Goal: Information Seeking & Learning: Learn about a topic

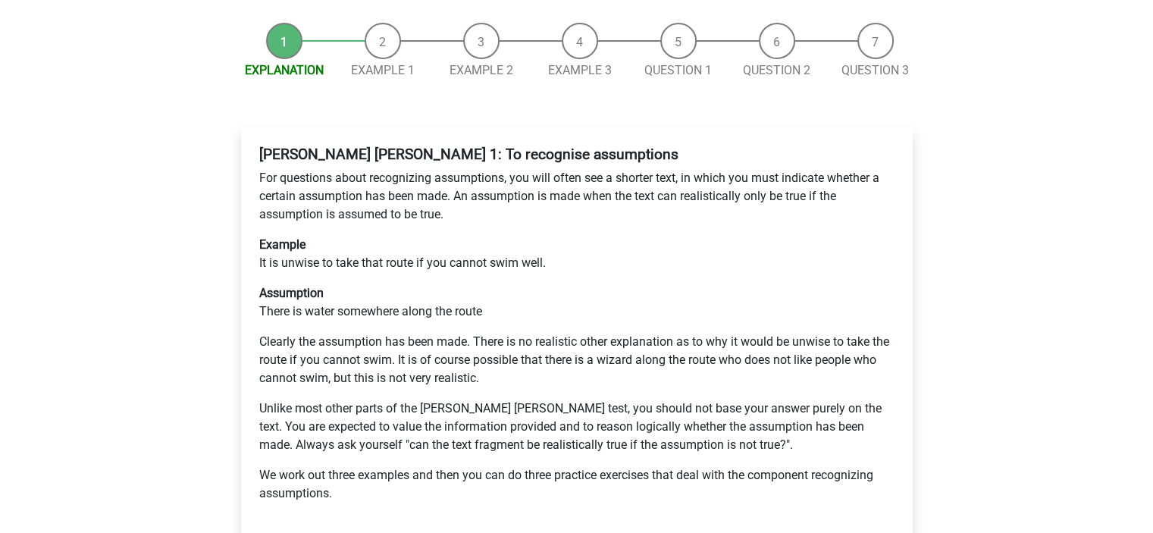
scroll to position [227, 0]
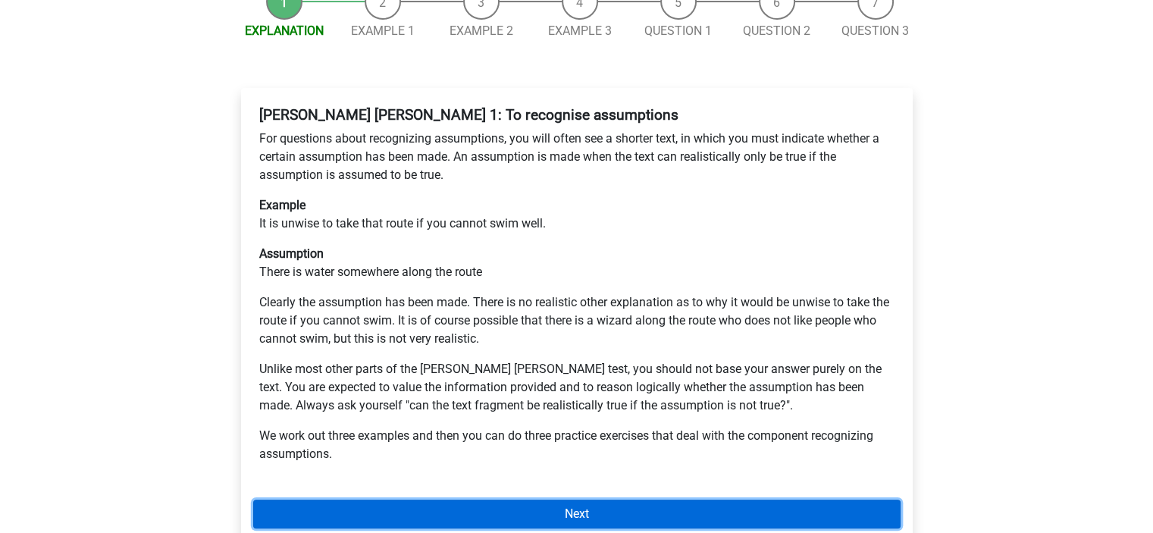
click at [578, 500] on link "Next" at bounding box center [577, 514] width 648 height 29
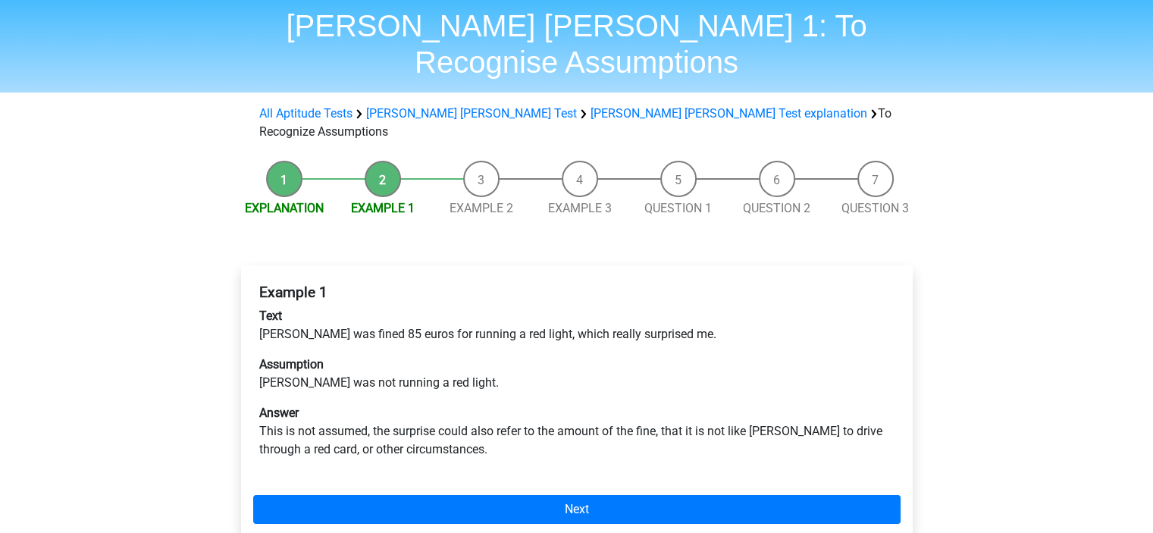
scroll to position [76, 0]
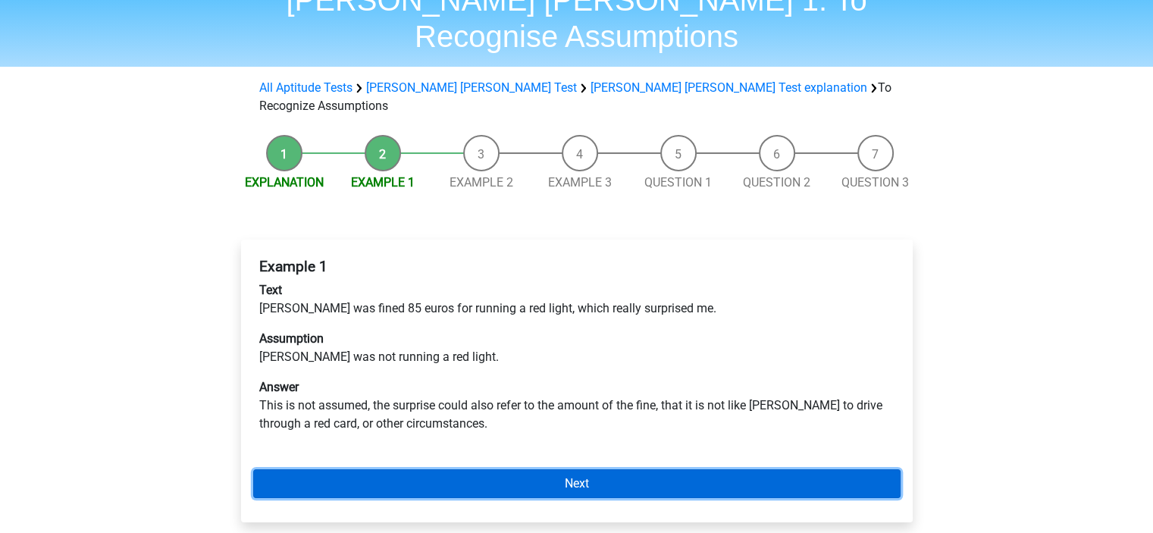
click at [576, 469] on link "Next" at bounding box center [577, 483] width 648 height 29
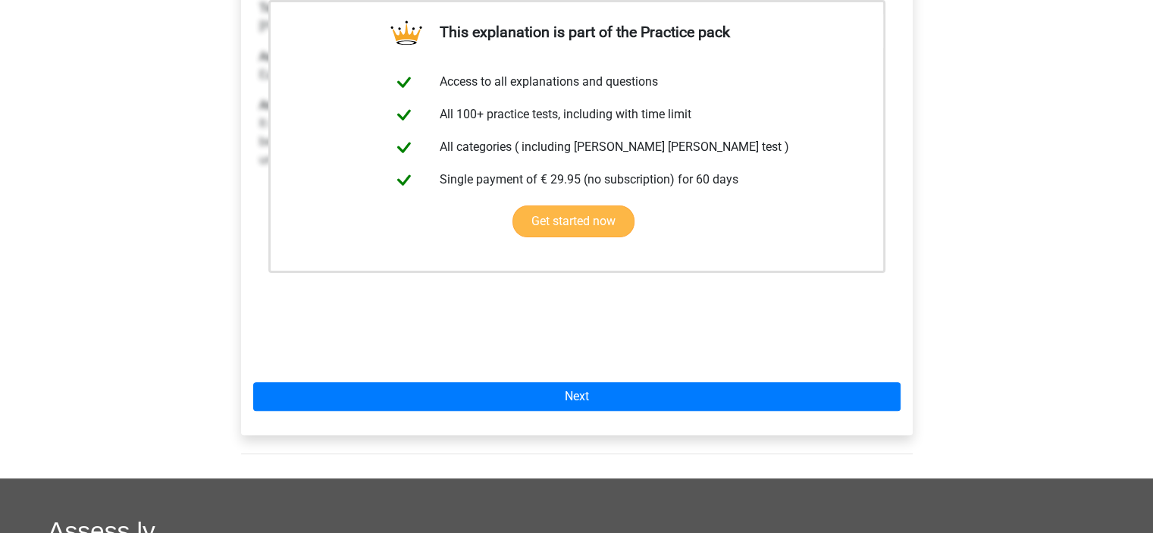
scroll to position [379, 0]
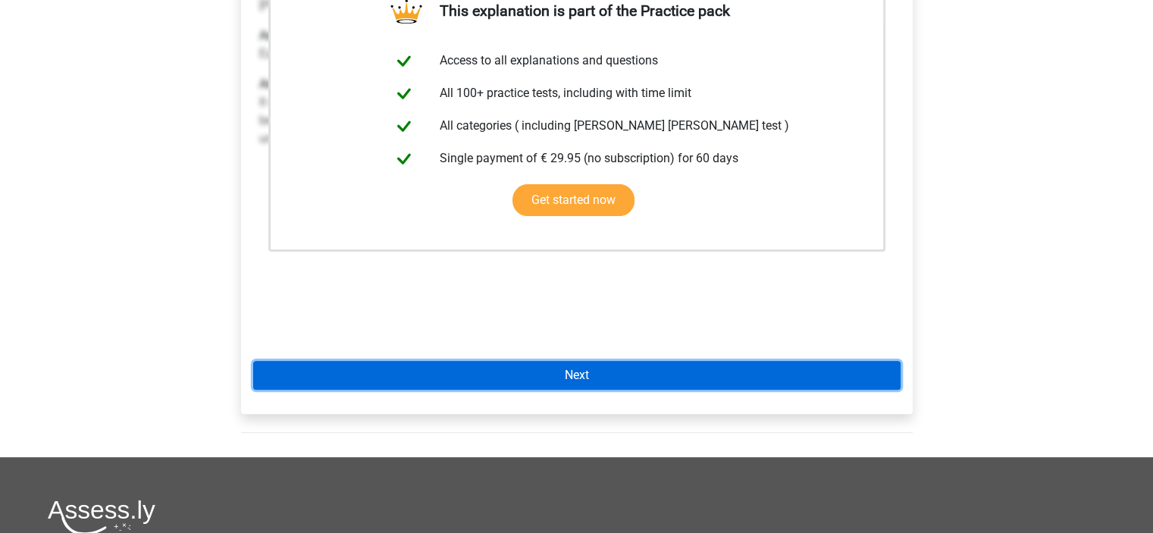
click at [603, 361] on link "Next" at bounding box center [577, 375] width 648 height 29
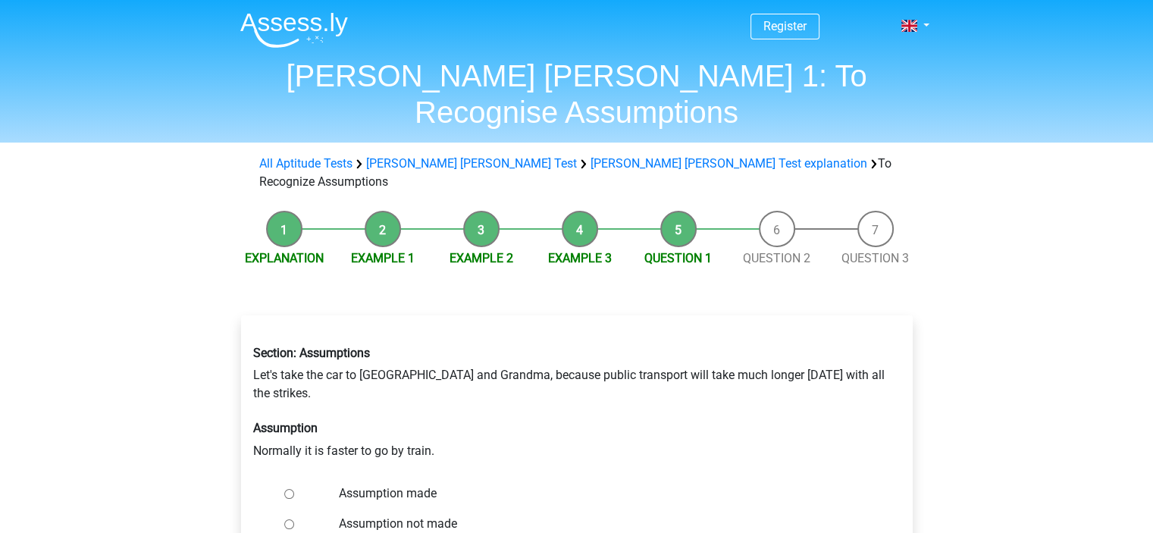
click at [287, 489] on input "Assumption made" at bounding box center [289, 494] width 10 height 10
radio input "true"
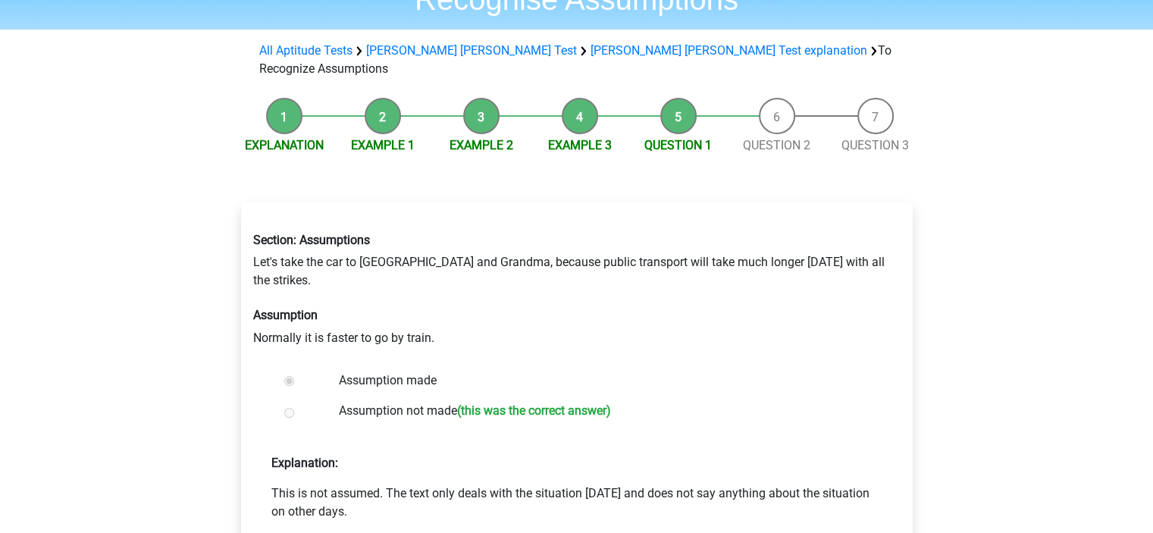
scroll to position [152, 0]
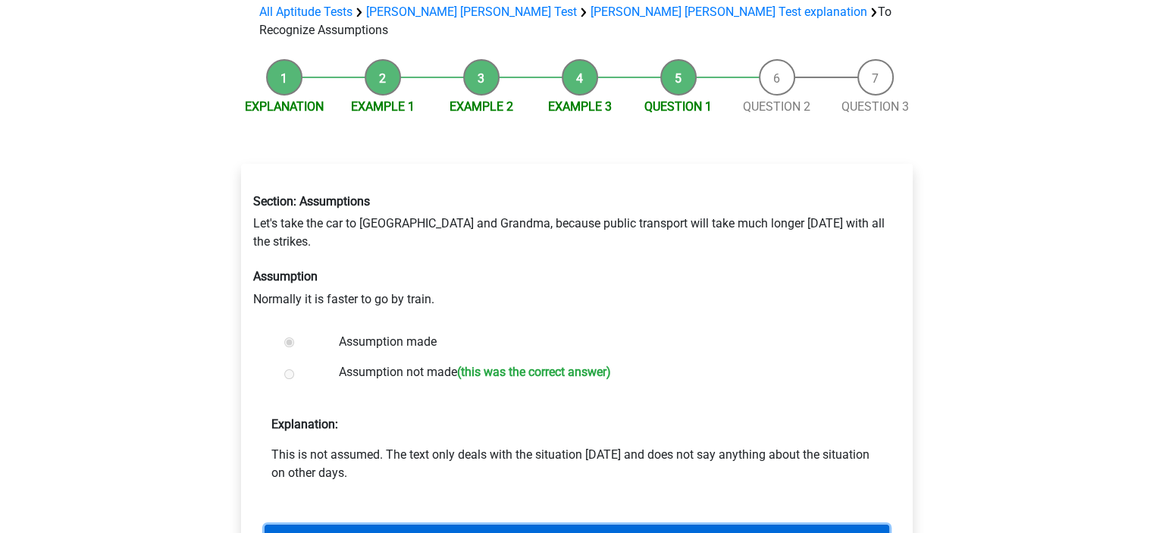
click at [603, 525] on link "Next question" at bounding box center [577, 539] width 625 height 29
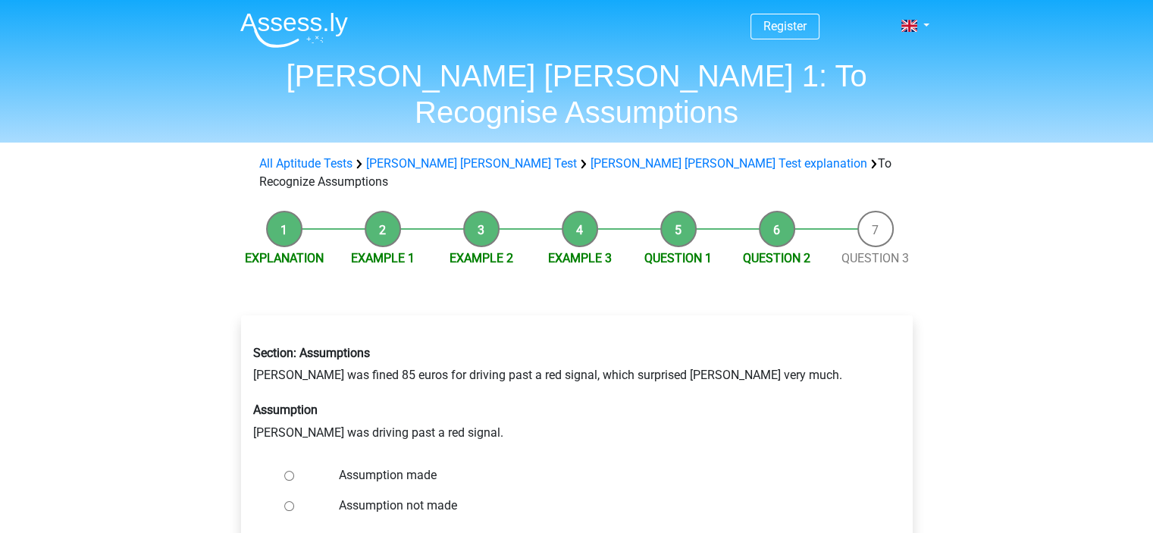
click at [288, 501] on input "Assumption not made" at bounding box center [289, 506] width 10 height 10
radio input "true"
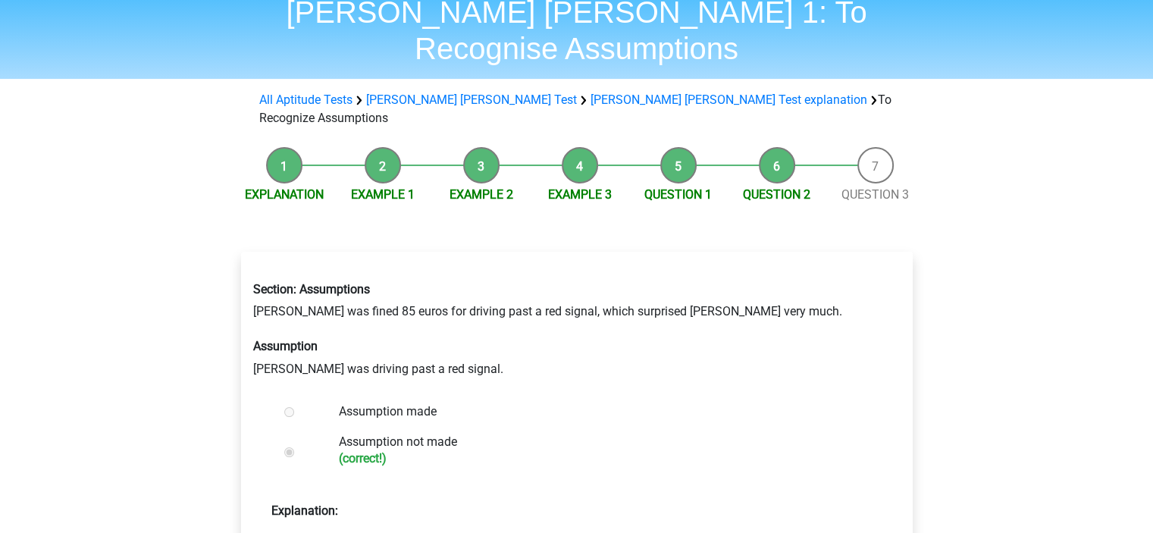
scroll to position [152, 0]
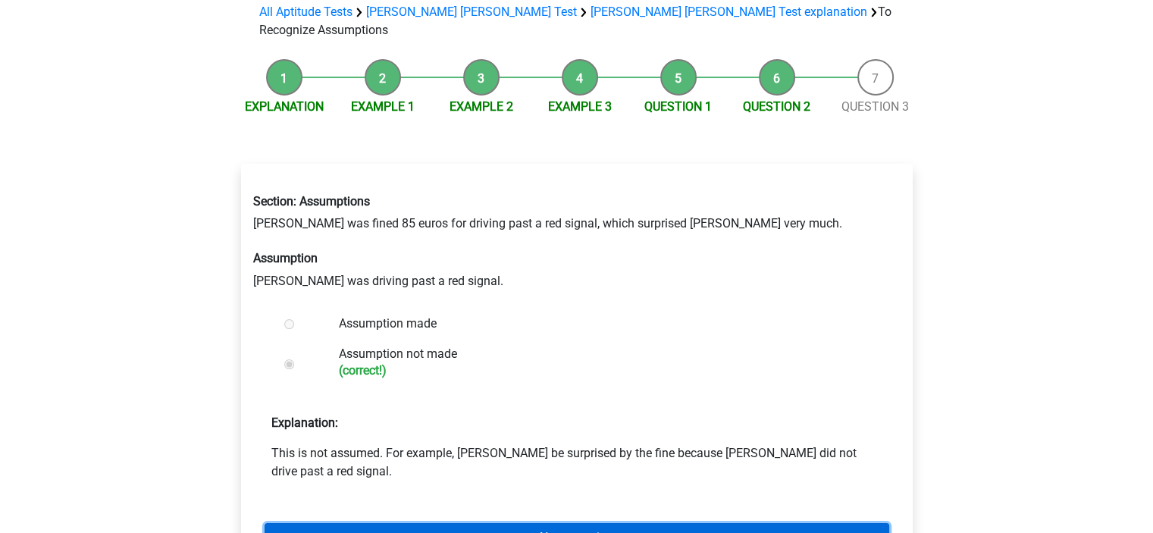
click at [619, 523] on link "Next question" at bounding box center [577, 537] width 625 height 29
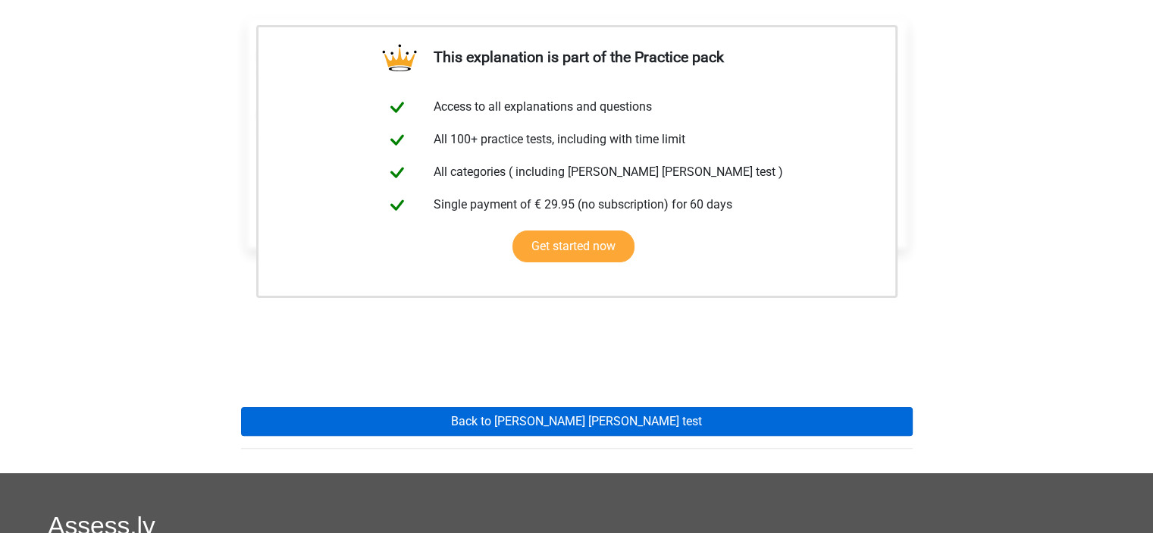
scroll to position [303, 0]
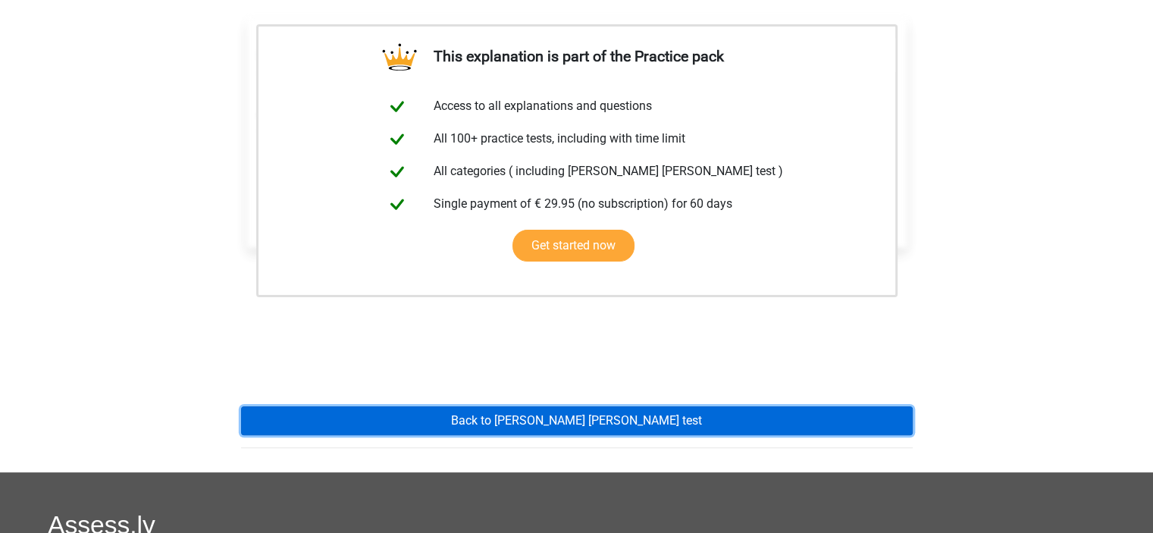
click at [665, 406] on link "Back to watson glaser test" at bounding box center [577, 420] width 672 height 29
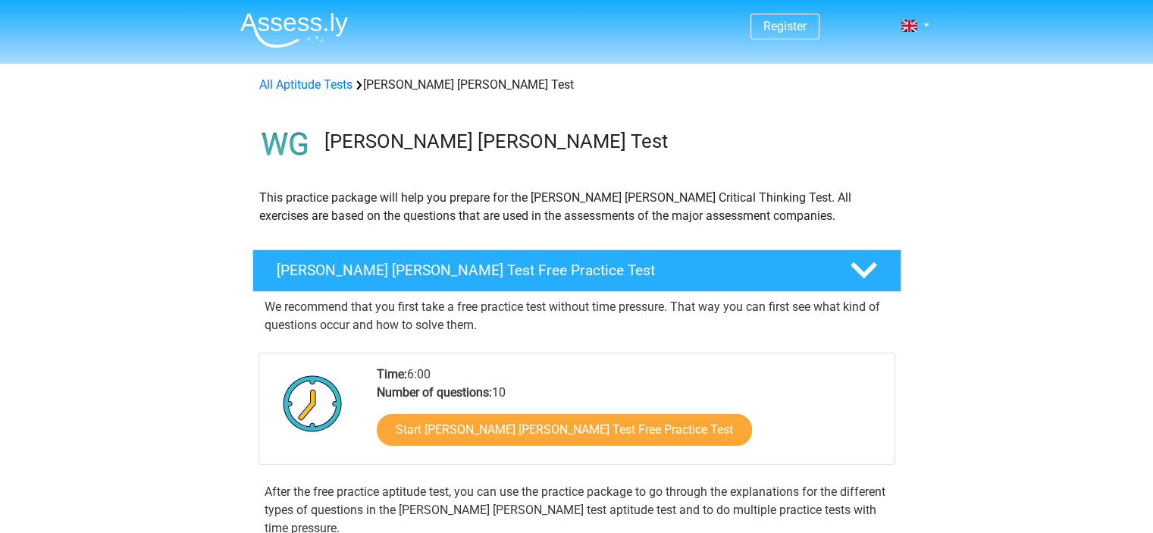
scroll to position [76, 0]
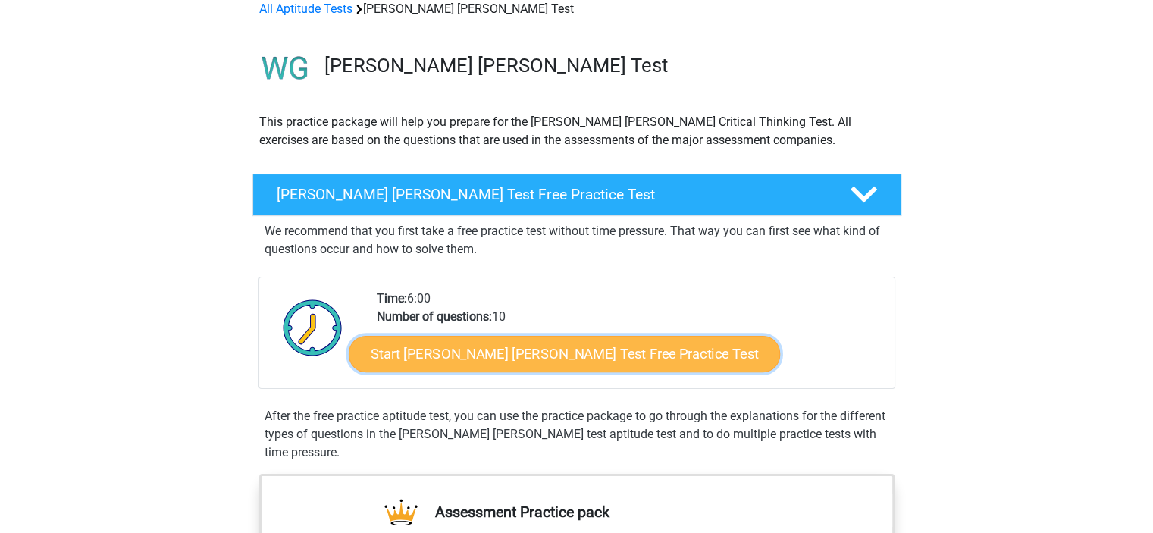
click at [490, 356] on link "Start Watson Glaser Test Free Practice Test" at bounding box center [564, 354] width 431 height 36
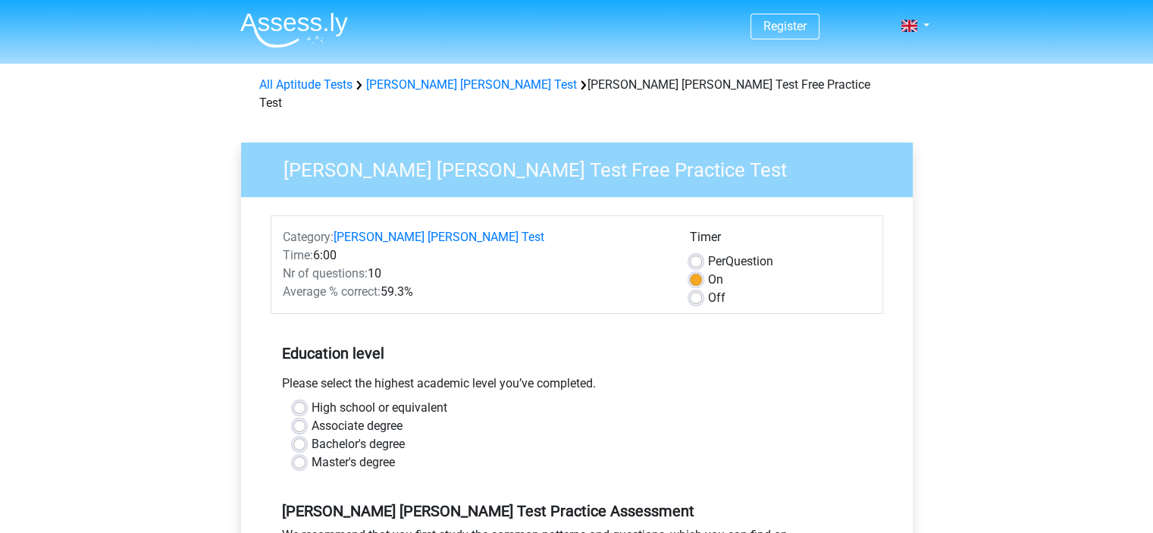
drag, startPoint x: 304, startPoint y: 442, endPoint x: 422, endPoint y: 428, distance: 118.4
click at [306, 453] on div "Master's degree" at bounding box center [576, 462] width 567 height 18
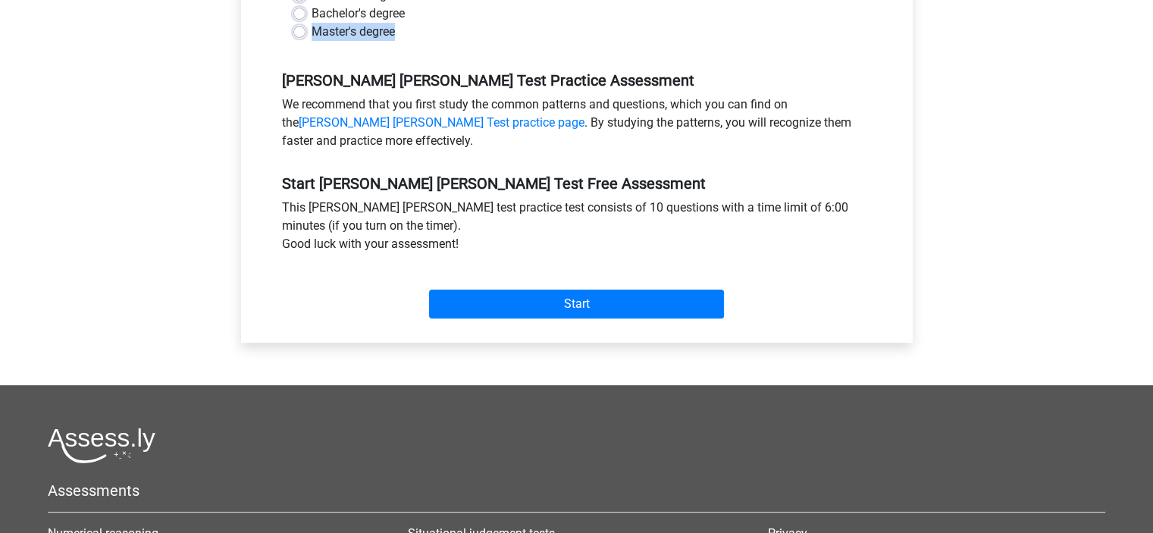
scroll to position [455, 0]
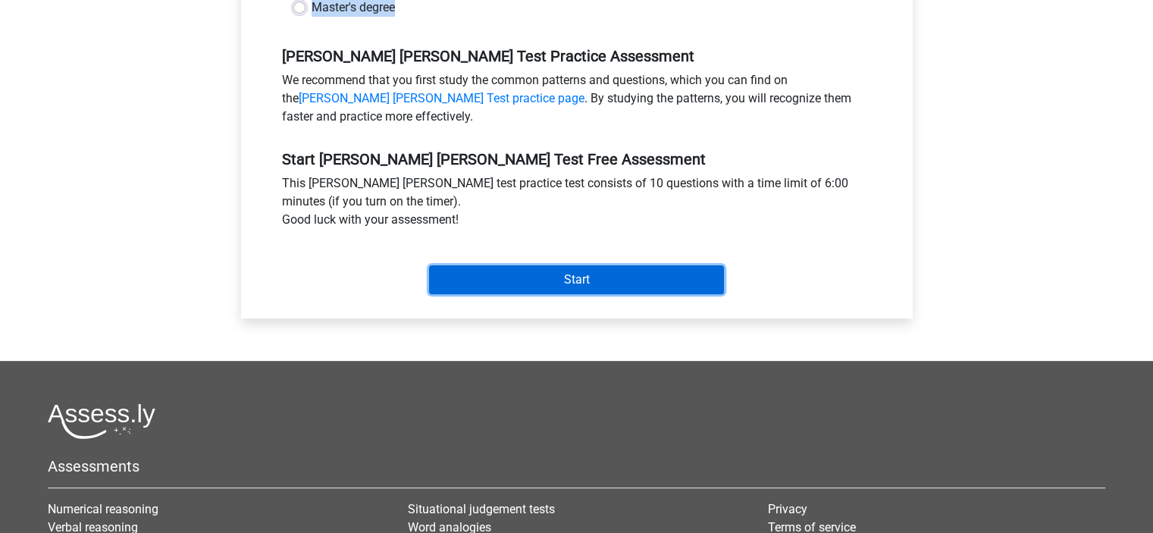
click at [593, 265] on input "Start" at bounding box center [576, 279] width 295 height 29
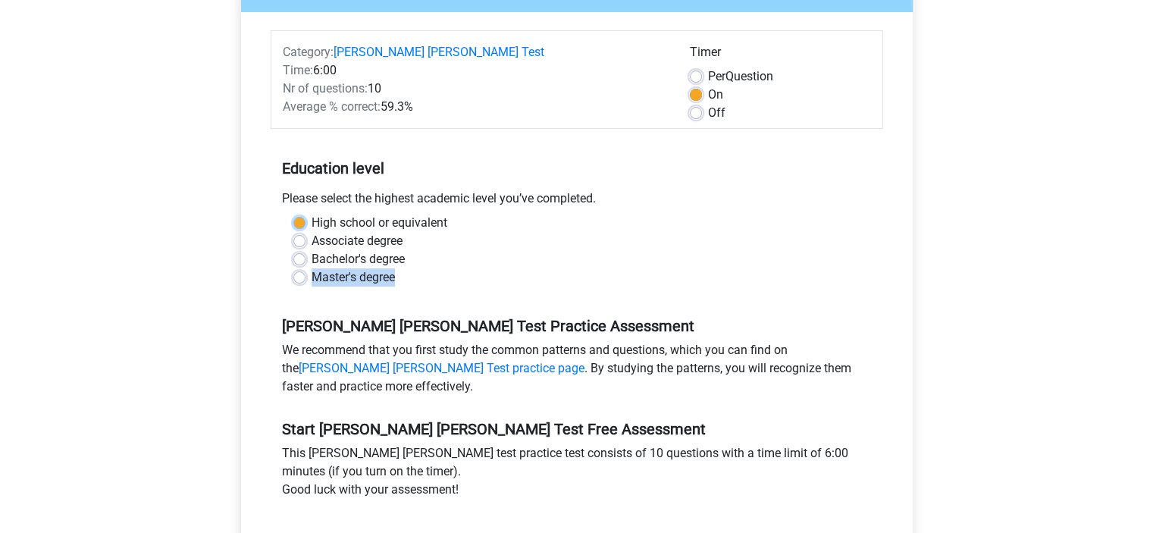
scroll to position [152, 0]
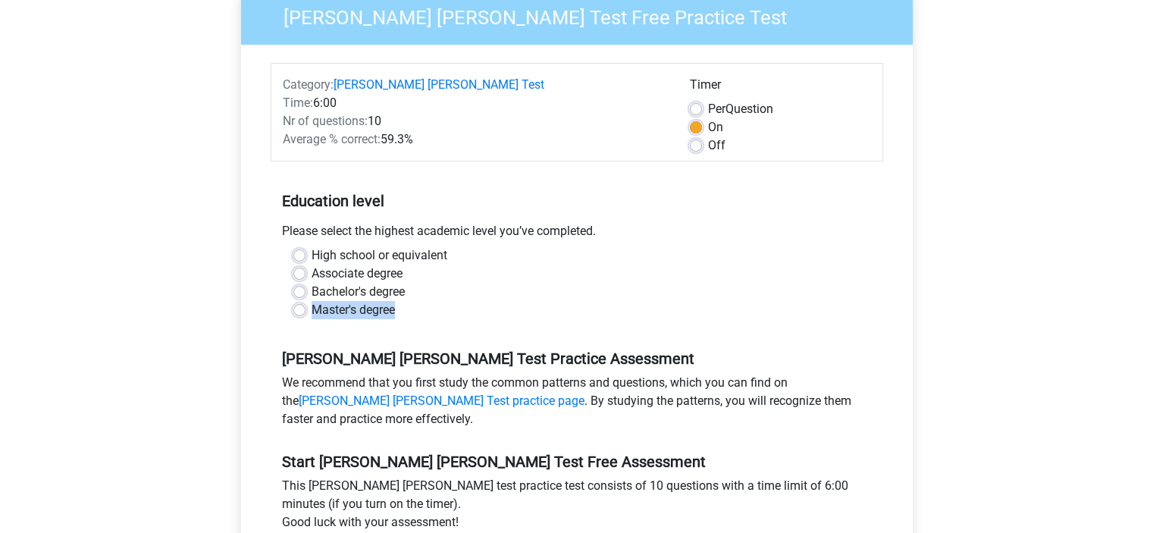
click at [312, 301] on label "Master's degree" at bounding box center [353, 310] width 83 height 18
click at [300, 301] on input "Master's degree" at bounding box center [299, 308] width 12 height 15
radio input "true"
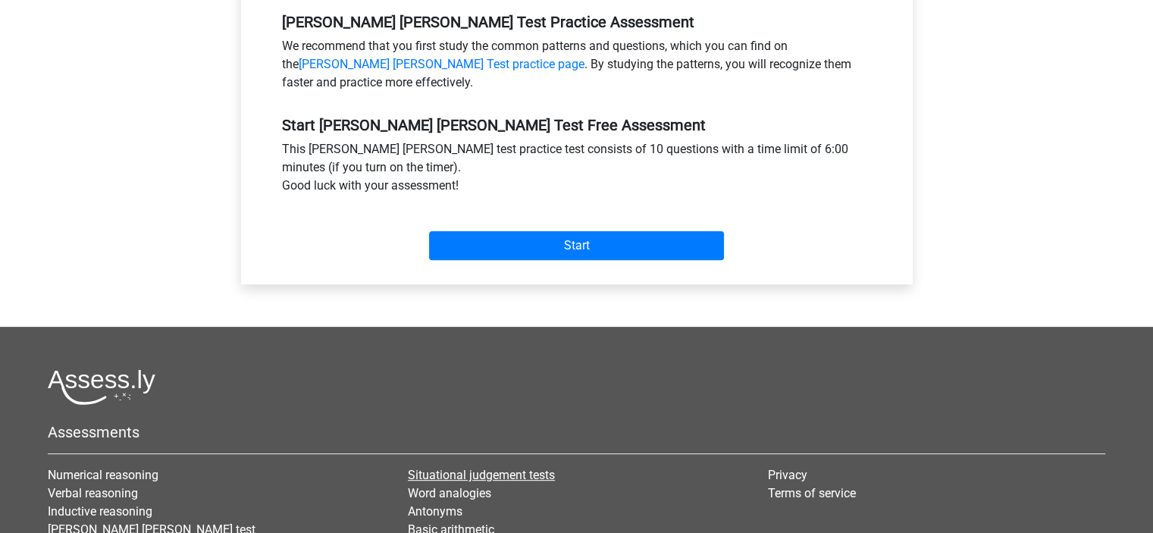
scroll to position [532, 0]
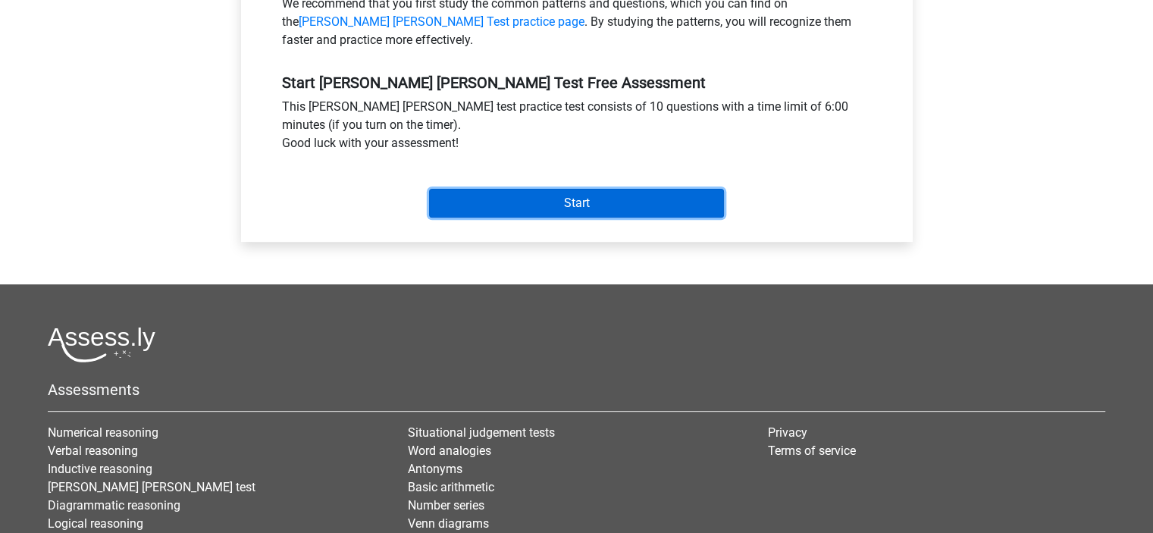
click at [585, 189] on input "Start" at bounding box center [576, 203] width 295 height 29
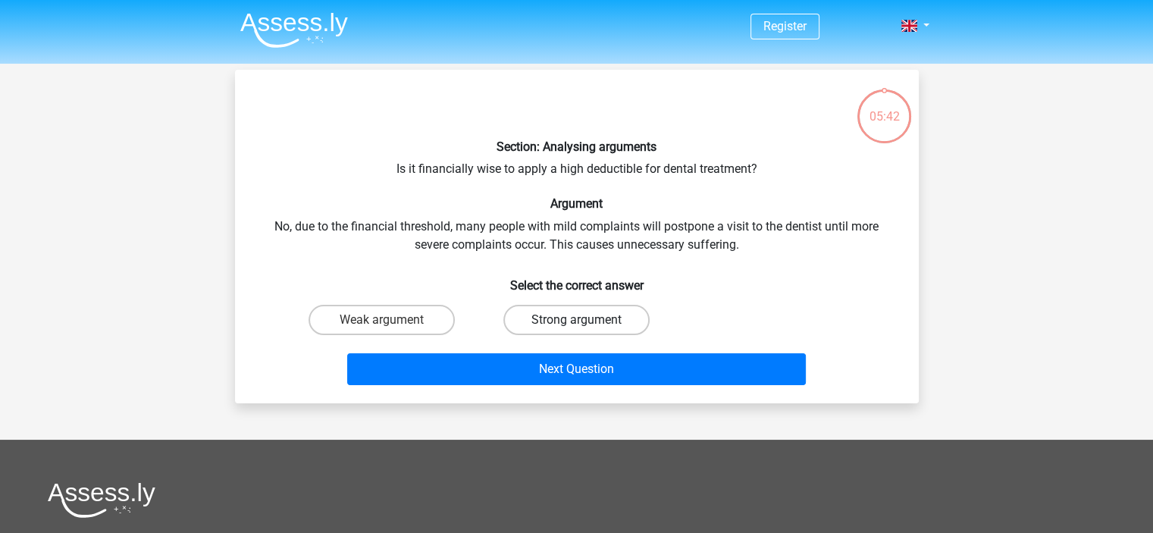
click at [576, 318] on label "Strong argument" at bounding box center [576, 320] width 146 height 30
click at [576, 320] on input "Strong argument" at bounding box center [581, 325] width 10 height 10
radio input "true"
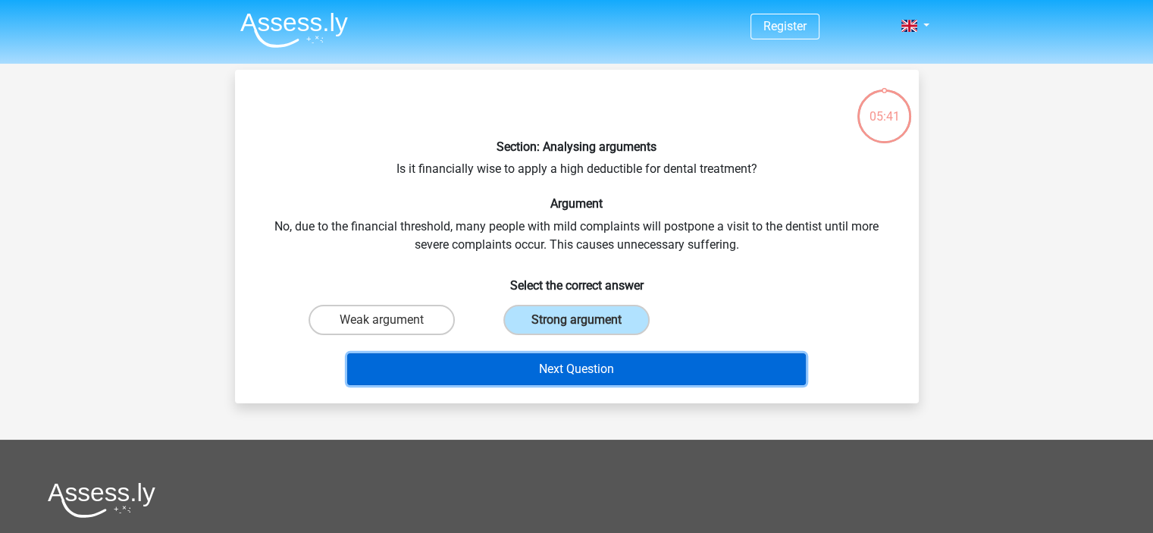
click at [642, 365] on button "Next Question" at bounding box center [576, 369] width 459 height 32
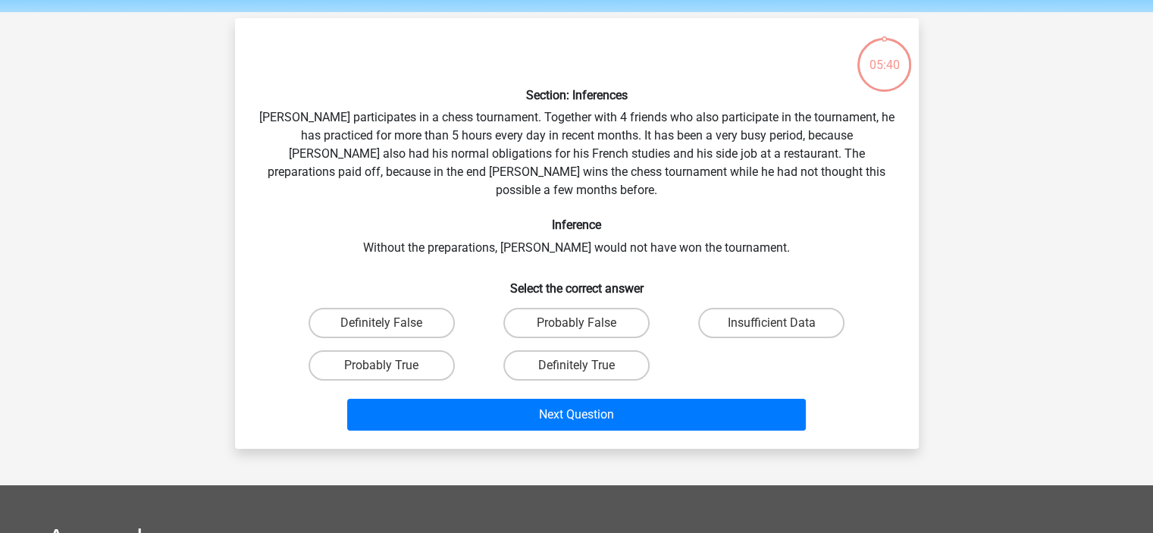
scroll to position [70, 0]
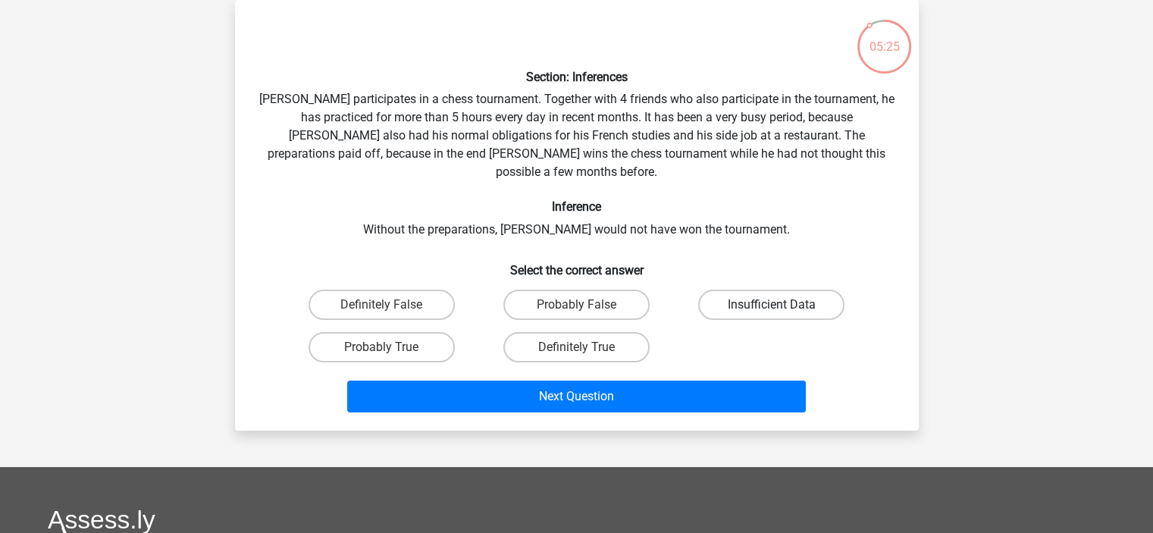
click at [754, 290] on label "Insufficient Data" at bounding box center [771, 305] width 146 height 30
click at [772, 305] on input "Insufficient Data" at bounding box center [777, 310] width 10 height 10
radio input "true"
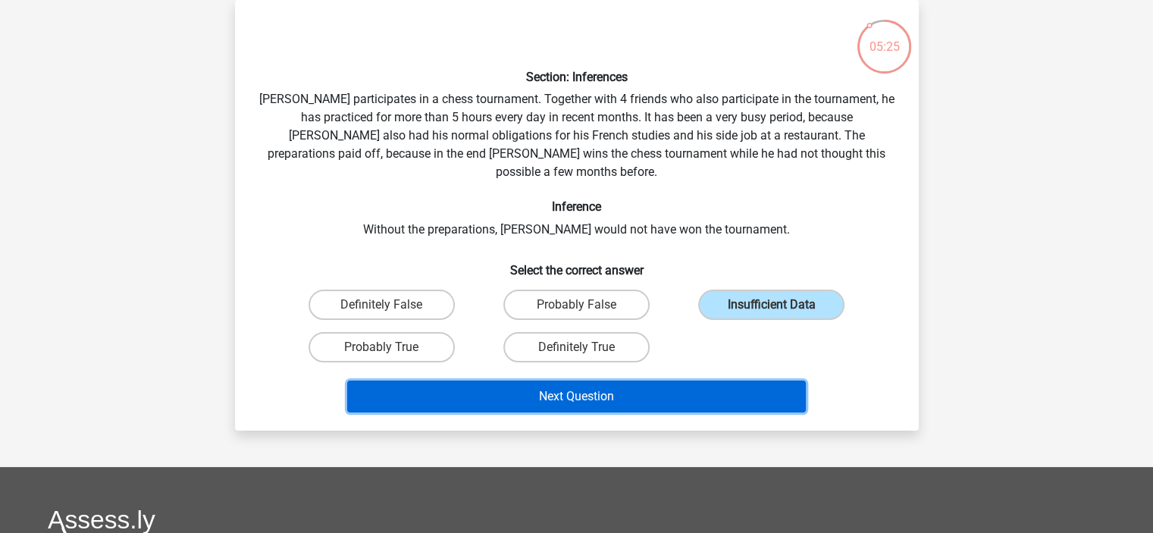
click at [639, 381] on button "Next Question" at bounding box center [576, 397] width 459 height 32
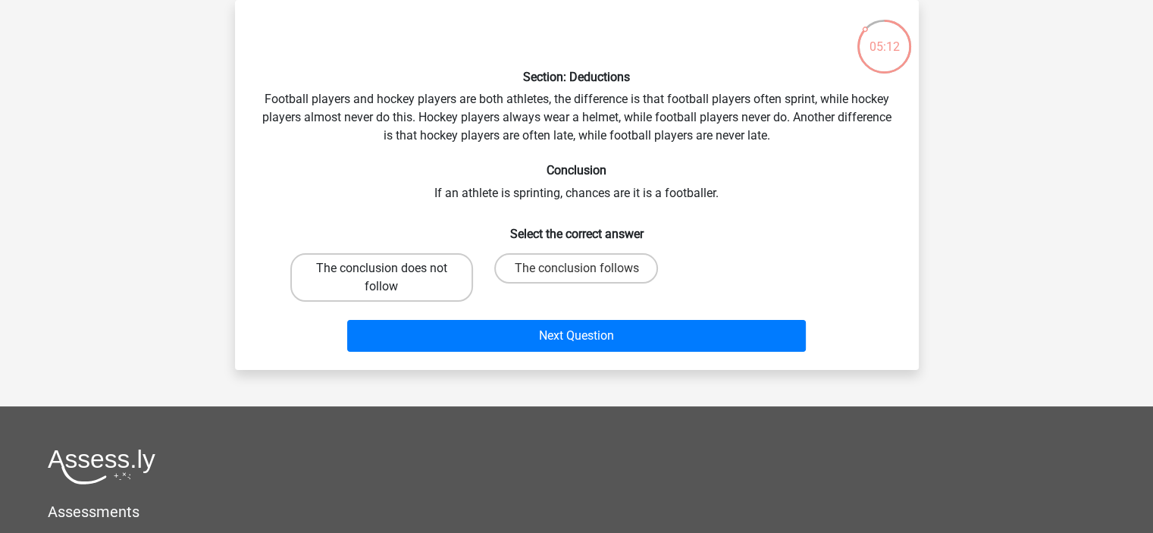
click at [401, 279] on label "The conclusion does not follow" at bounding box center [381, 277] width 183 height 49
click at [391, 278] on input "The conclusion does not follow" at bounding box center [386, 273] width 10 height 10
radio input "true"
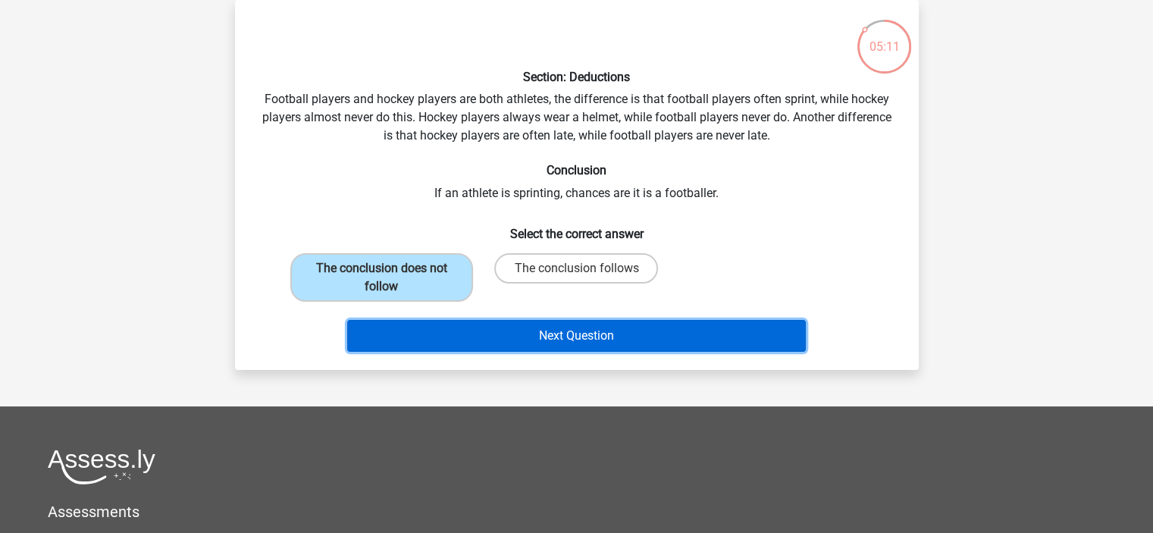
click at [566, 336] on button "Next Question" at bounding box center [576, 336] width 459 height 32
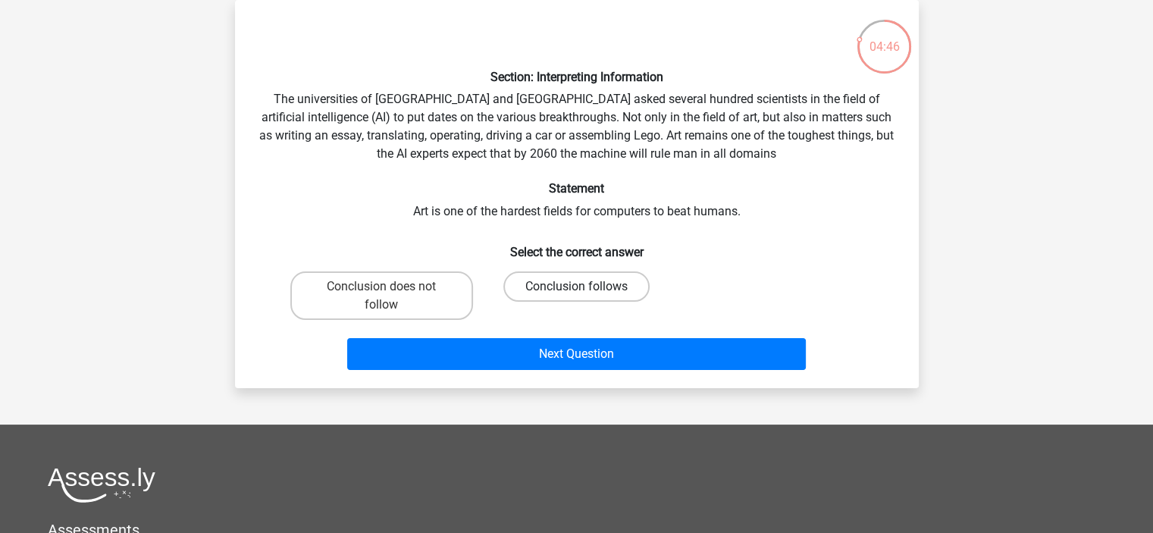
click at [610, 284] on label "Conclusion follows" at bounding box center [576, 286] width 146 height 30
click at [586, 287] on input "Conclusion follows" at bounding box center [581, 292] width 10 height 10
radio input "true"
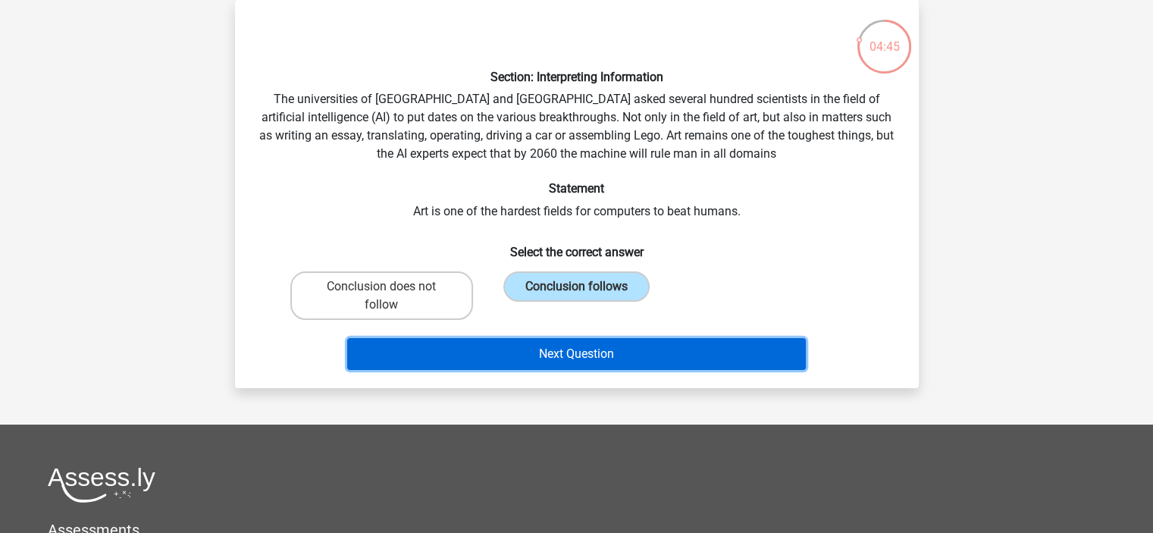
click at [629, 355] on button "Next Question" at bounding box center [576, 354] width 459 height 32
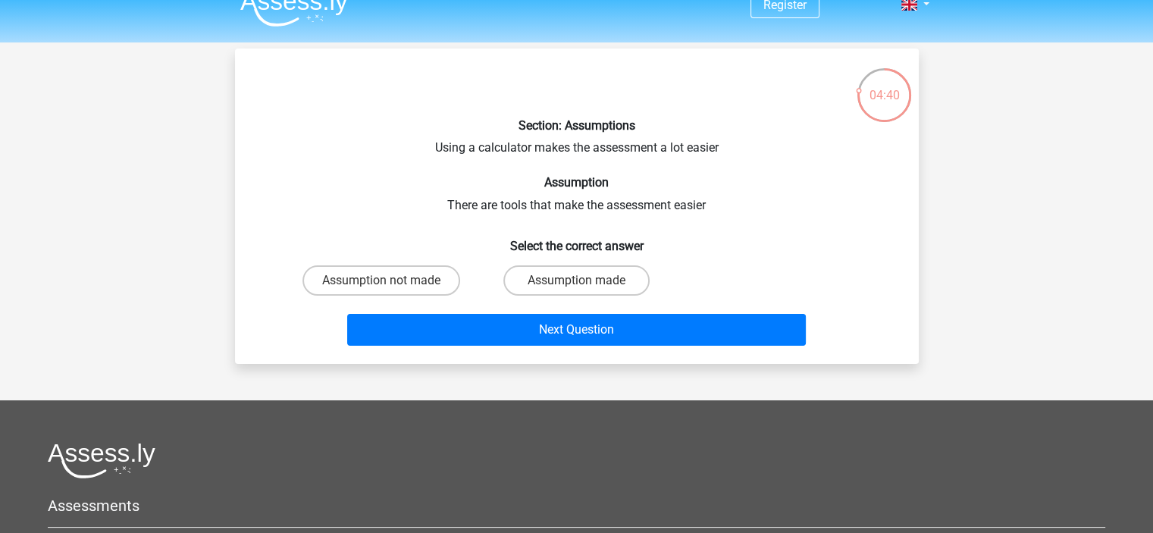
scroll to position [0, 0]
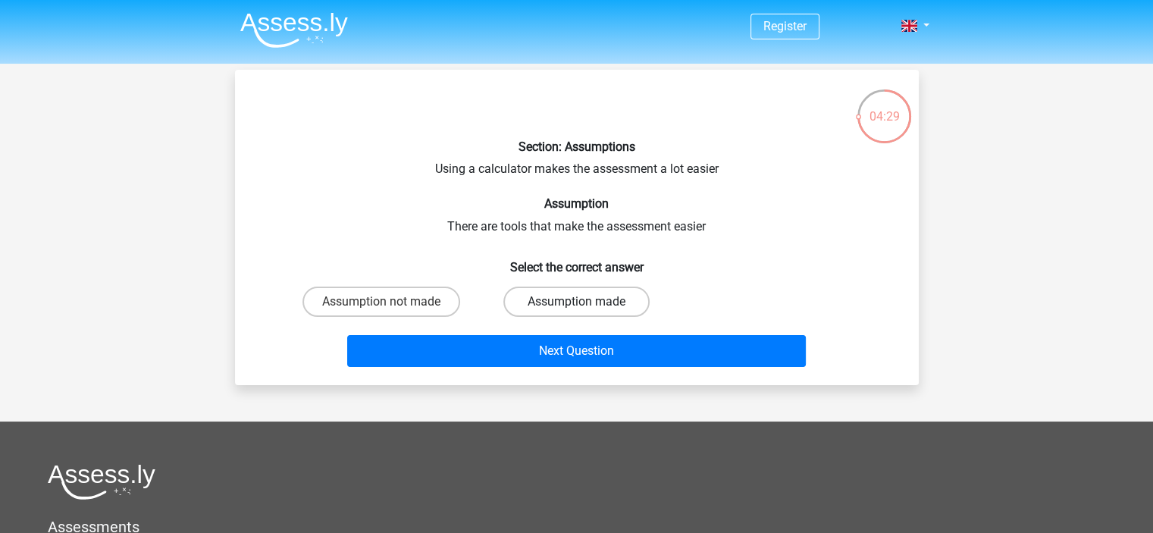
click at [582, 299] on label "Assumption made" at bounding box center [576, 302] width 146 height 30
click at [582, 302] on input "Assumption made" at bounding box center [581, 307] width 10 height 10
radio input "true"
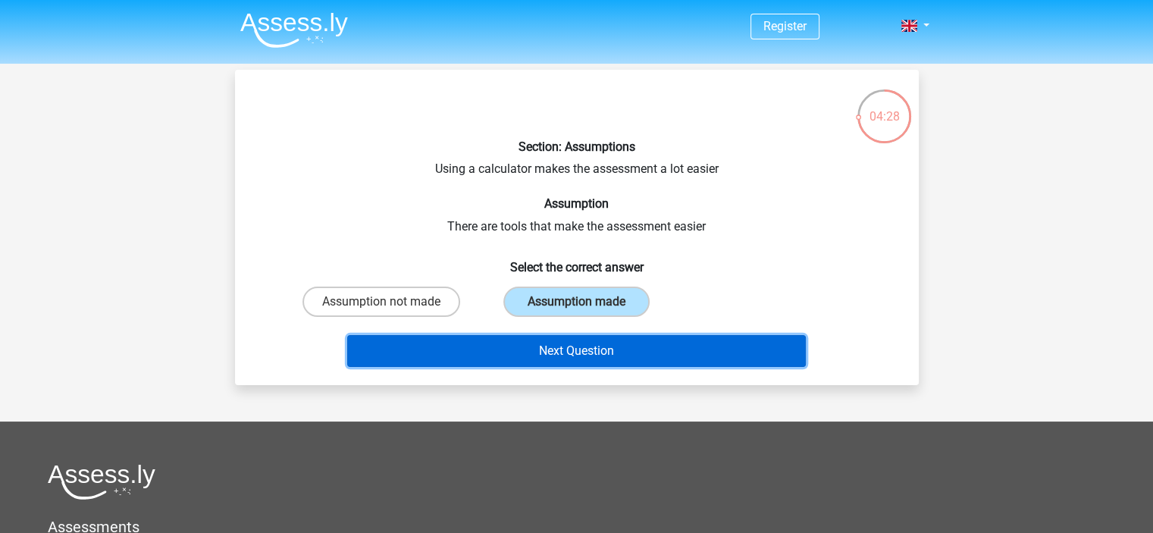
click at [621, 350] on button "Next Question" at bounding box center [576, 351] width 459 height 32
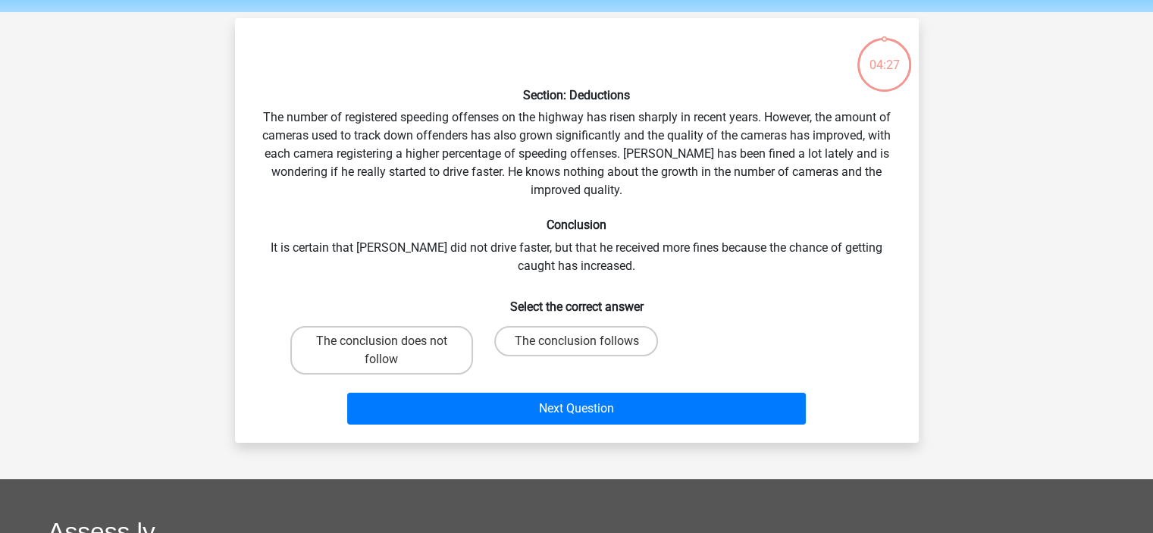
scroll to position [70, 0]
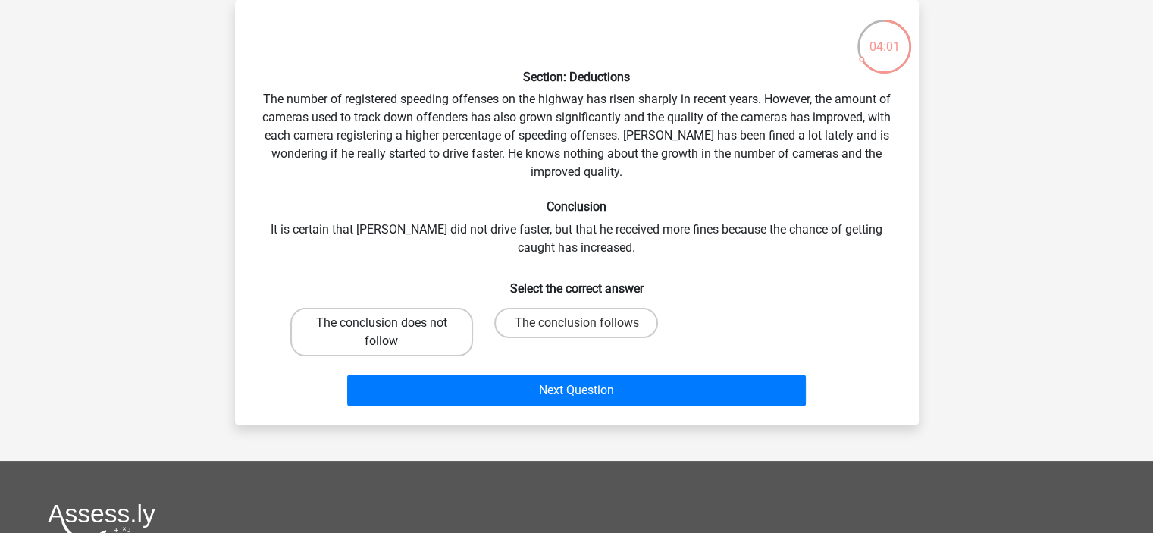
click at [390, 333] on label "The conclusion does not follow" at bounding box center [381, 332] width 183 height 49
click at [390, 333] on input "The conclusion does not follow" at bounding box center [386, 328] width 10 height 10
radio input "true"
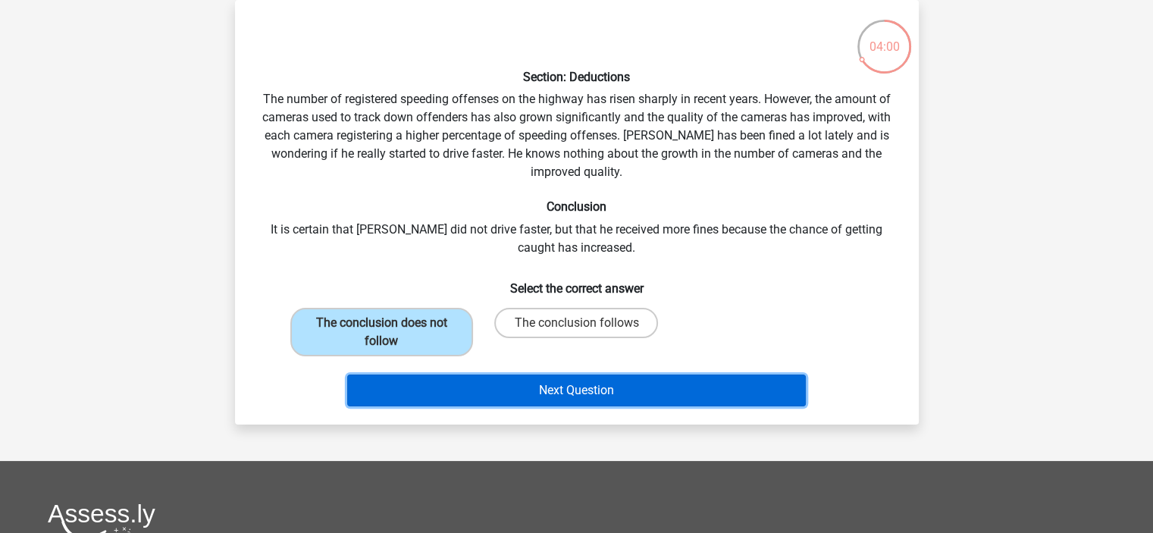
click at [586, 392] on button "Next Question" at bounding box center [576, 391] width 459 height 32
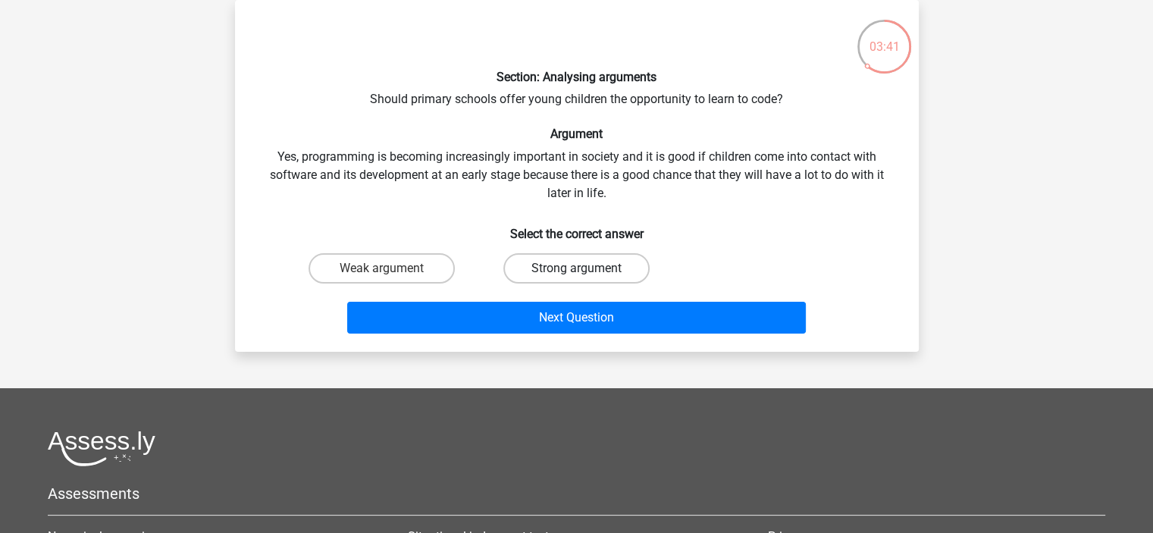
click at [623, 266] on label "Strong argument" at bounding box center [576, 268] width 146 height 30
click at [586, 268] on input "Strong argument" at bounding box center [581, 273] width 10 height 10
radio input "true"
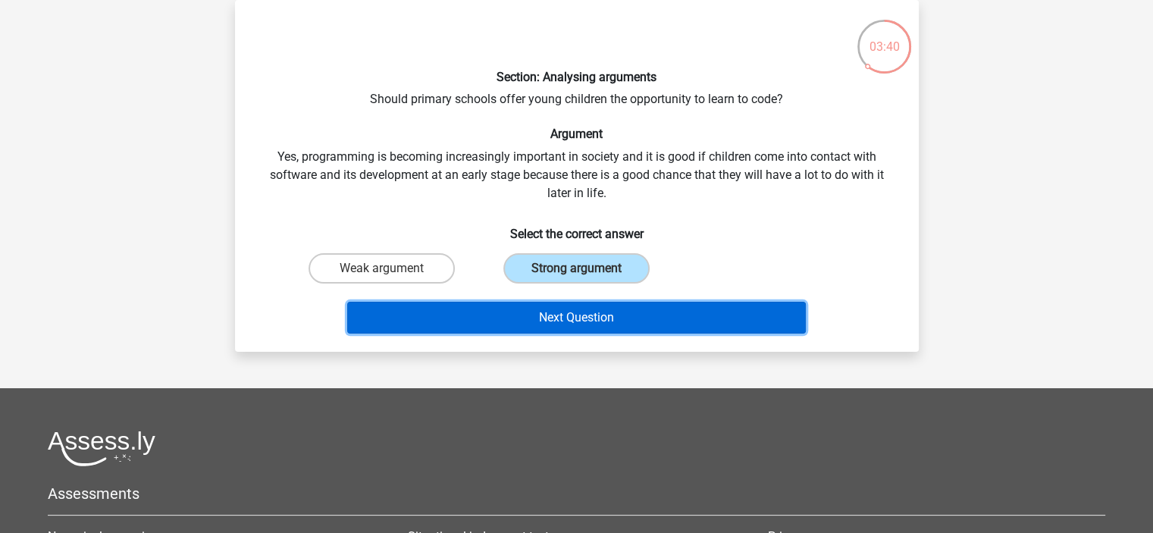
click at [622, 315] on button "Next Question" at bounding box center [576, 318] width 459 height 32
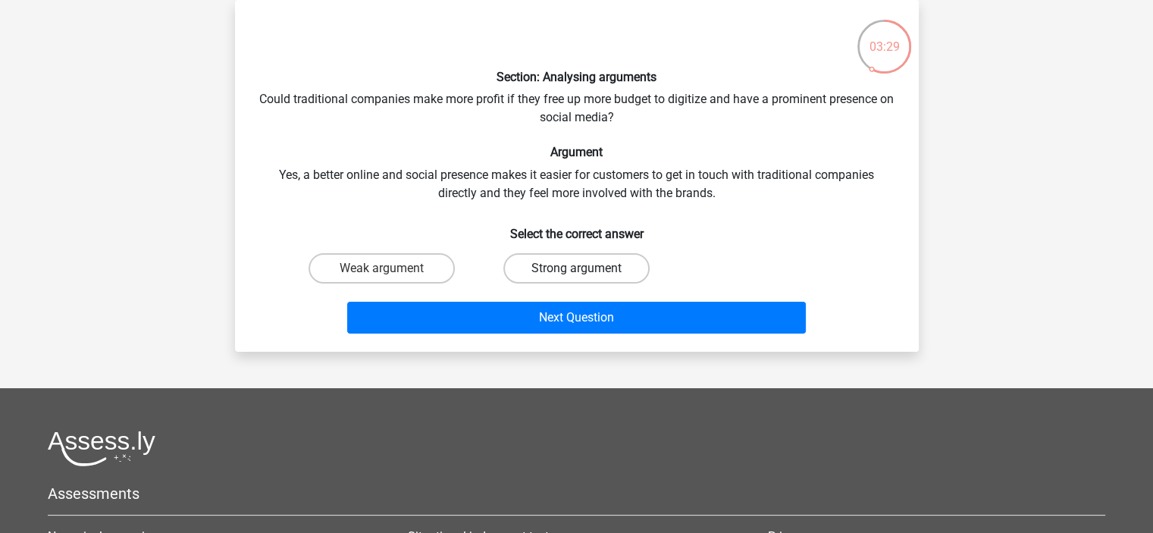
click at [615, 268] on label "Strong argument" at bounding box center [576, 268] width 146 height 30
click at [586, 268] on input "Strong argument" at bounding box center [581, 273] width 10 height 10
radio input "true"
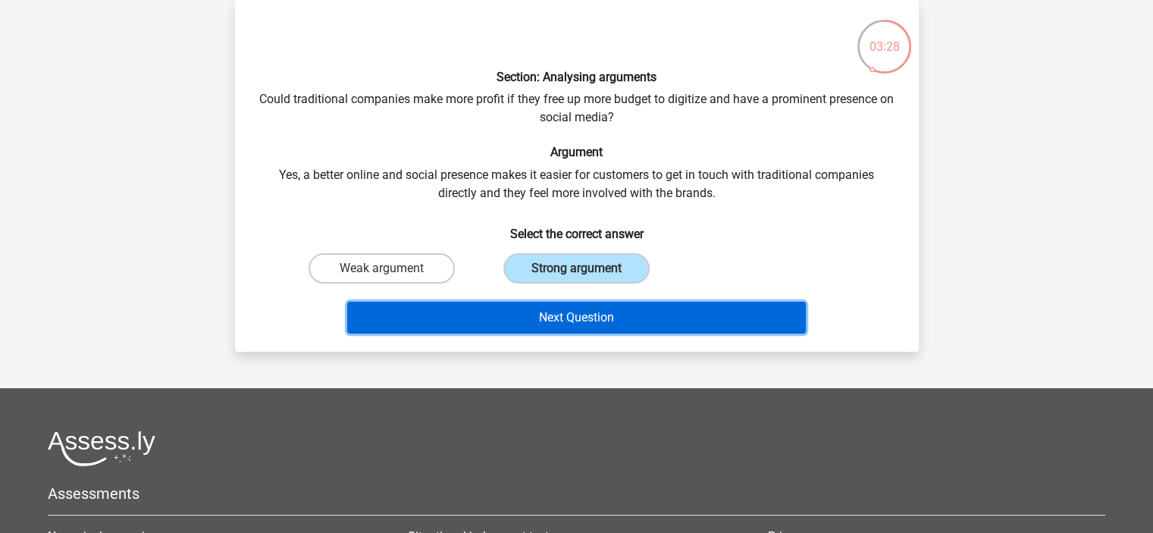
click at [619, 318] on button "Next Question" at bounding box center [576, 318] width 459 height 32
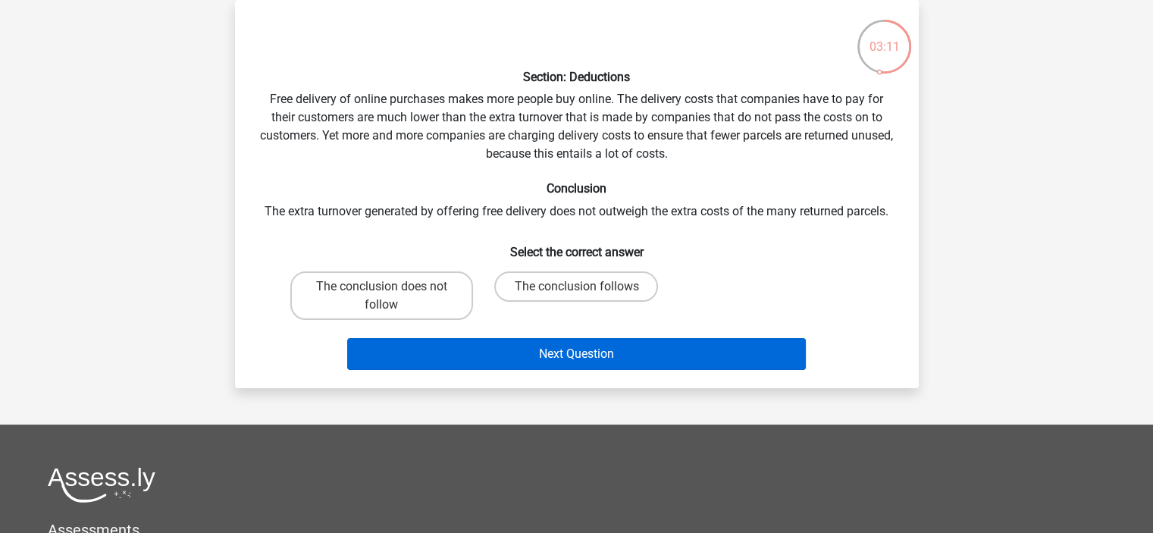
drag, startPoint x: 370, startPoint y: 300, endPoint x: 519, endPoint y: 351, distance: 157.3
click at [370, 300] on label "The conclusion does not follow" at bounding box center [381, 295] width 183 height 49
click at [381, 296] on input "The conclusion does not follow" at bounding box center [386, 292] width 10 height 10
radio input "true"
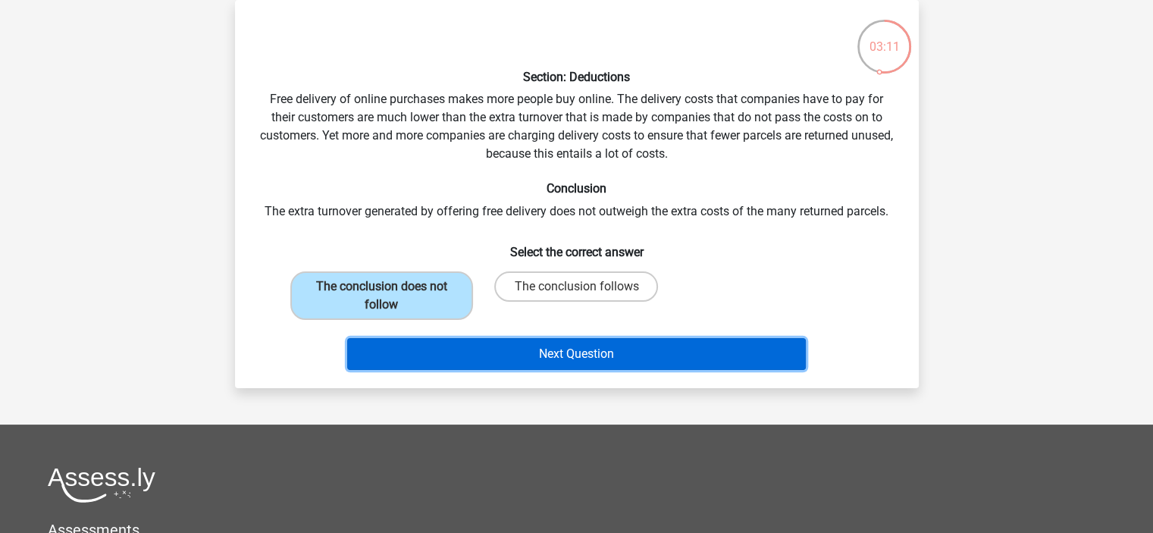
drag, startPoint x: 525, startPoint y: 352, endPoint x: 680, endPoint y: 314, distance: 160.0
click at [525, 353] on button "Next Question" at bounding box center [576, 354] width 459 height 32
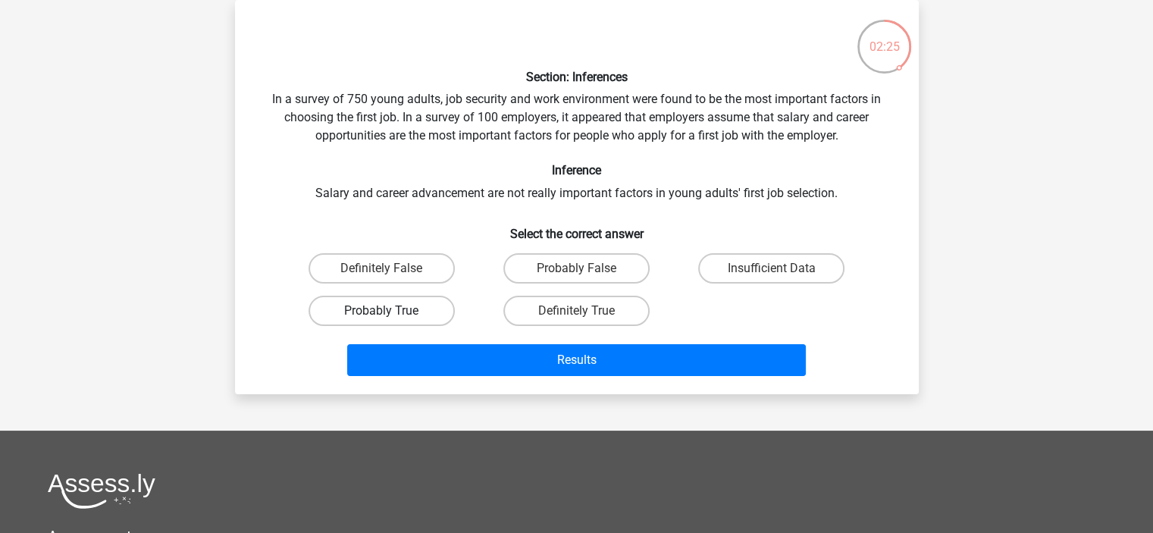
click at [395, 309] on label "Probably True" at bounding box center [382, 311] width 146 height 30
click at [391, 311] on input "Probably True" at bounding box center [386, 316] width 10 height 10
radio input "true"
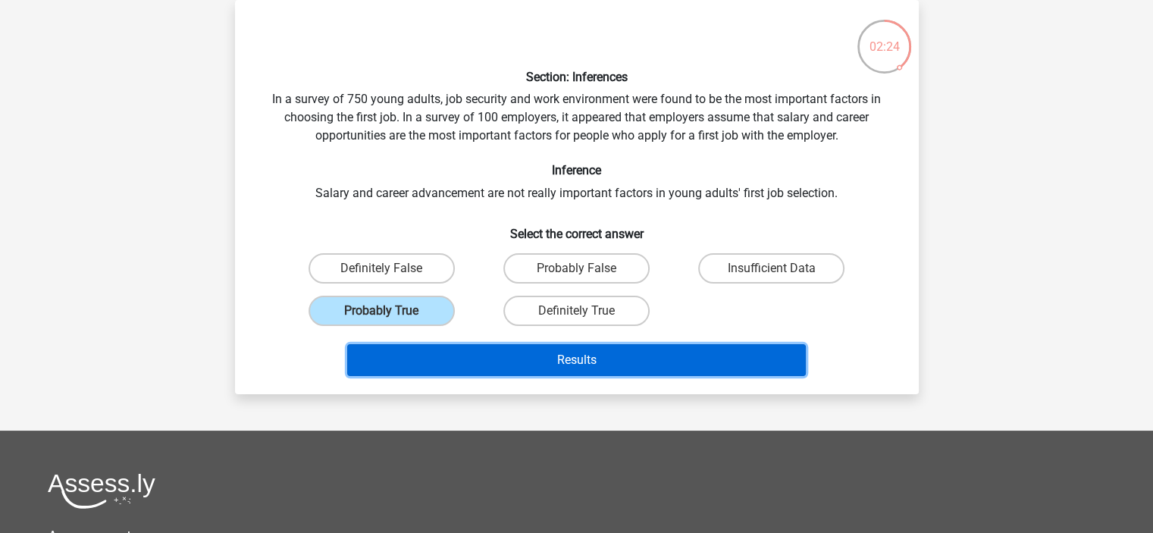
click at [570, 363] on button "Results" at bounding box center [576, 360] width 459 height 32
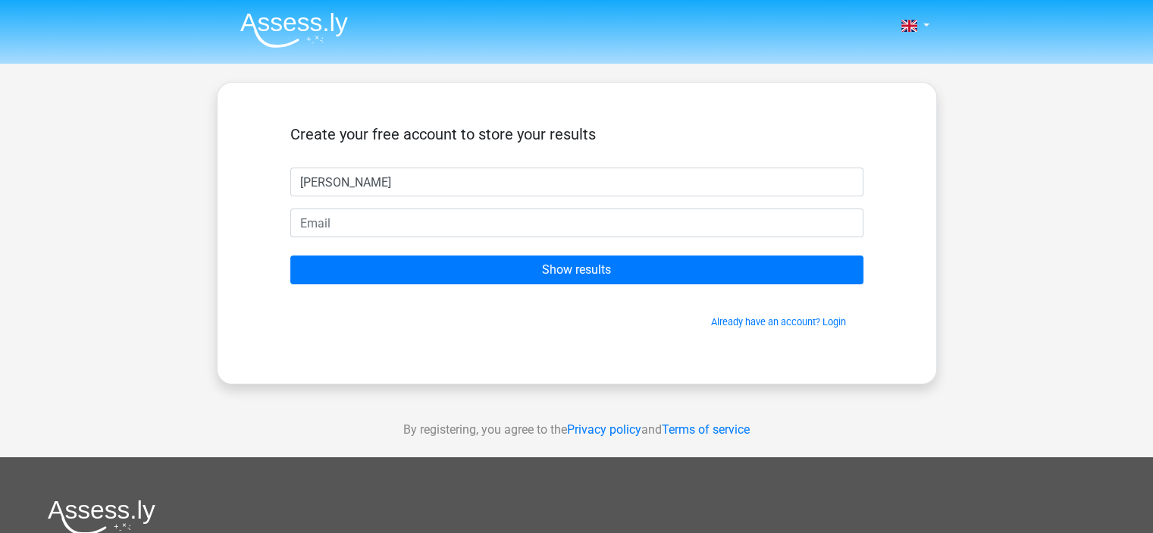
type input "[PERSON_NAME]"
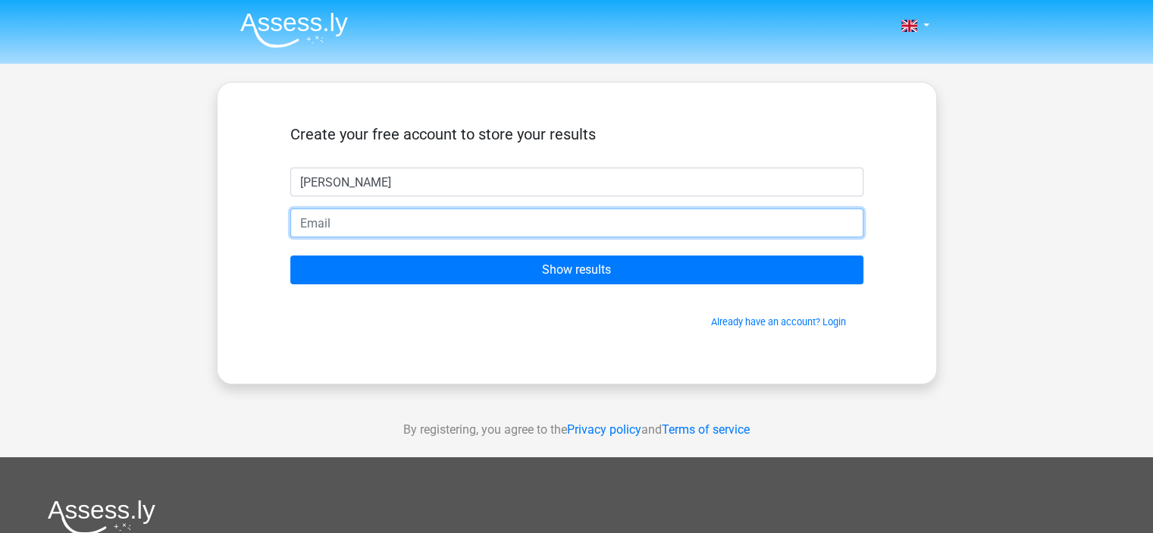
click at [405, 231] on input "email" at bounding box center [576, 223] width 573 height 29
type input "[PERSON_NAME][EMAIL_ADDRESS][PERSON_NAME][DOMAIN_NAME]"
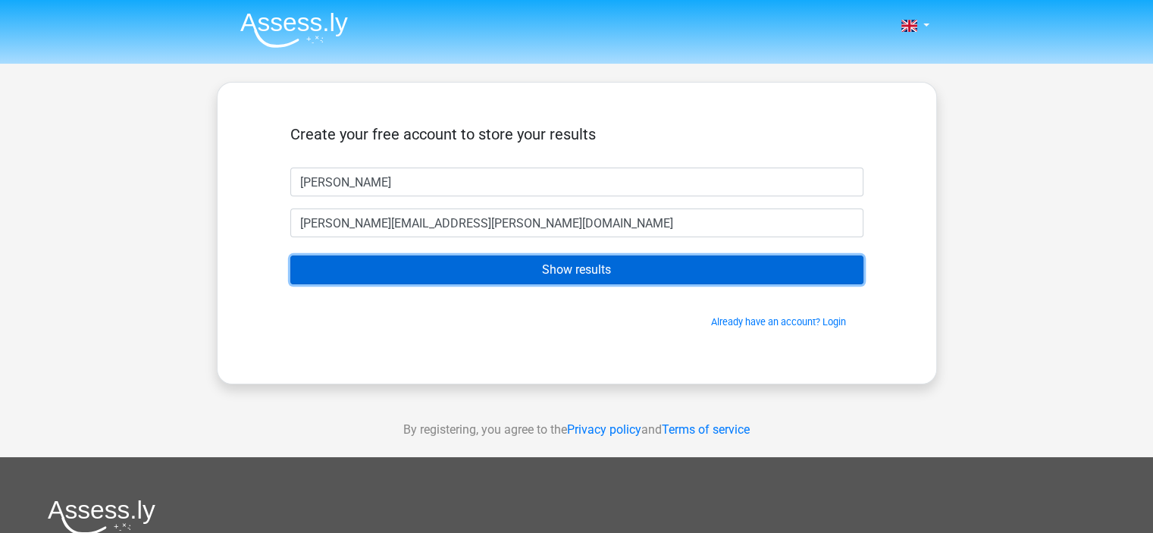
click at [544, 271] on input "Show results" at bounding box center [576, 270] width 573 height 29
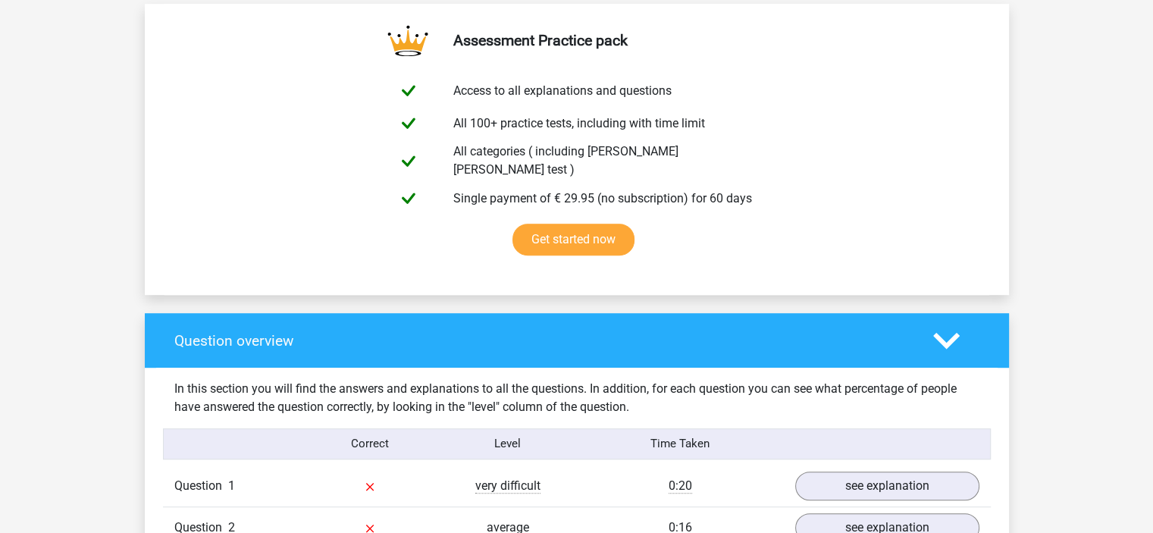
scroll to position [1062, 0]
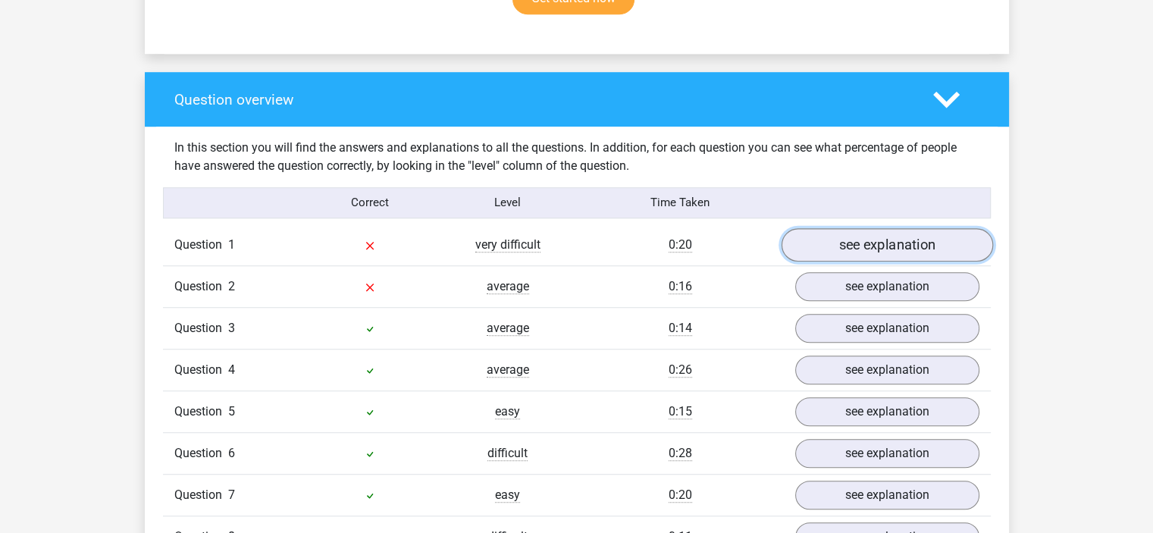
click at [858, 229] on link "see explanation" at bounding box center [887, 244] width 212 height 33
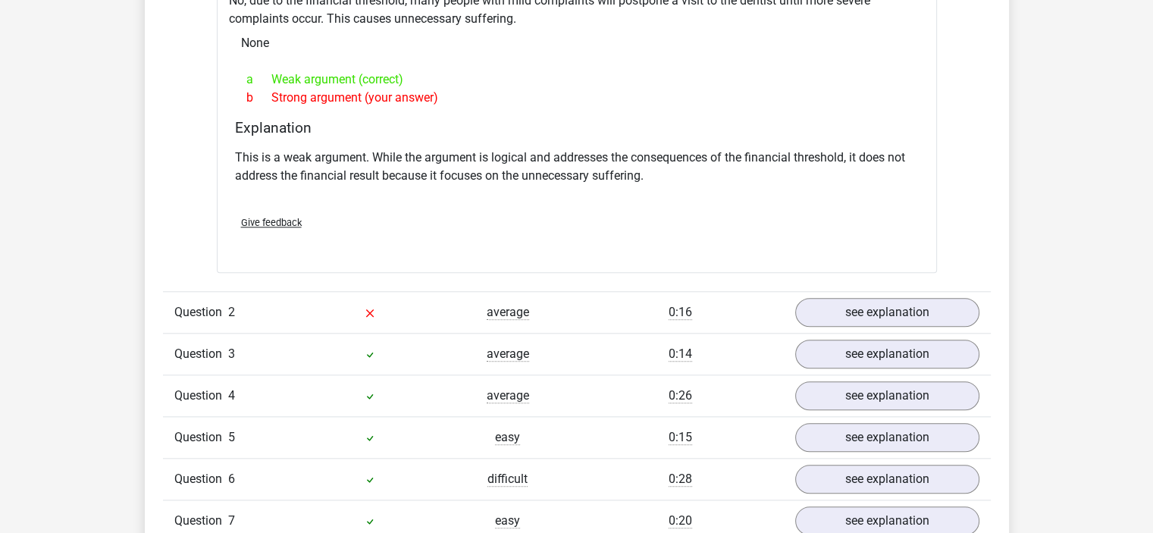
scroll to position [1441, 0]
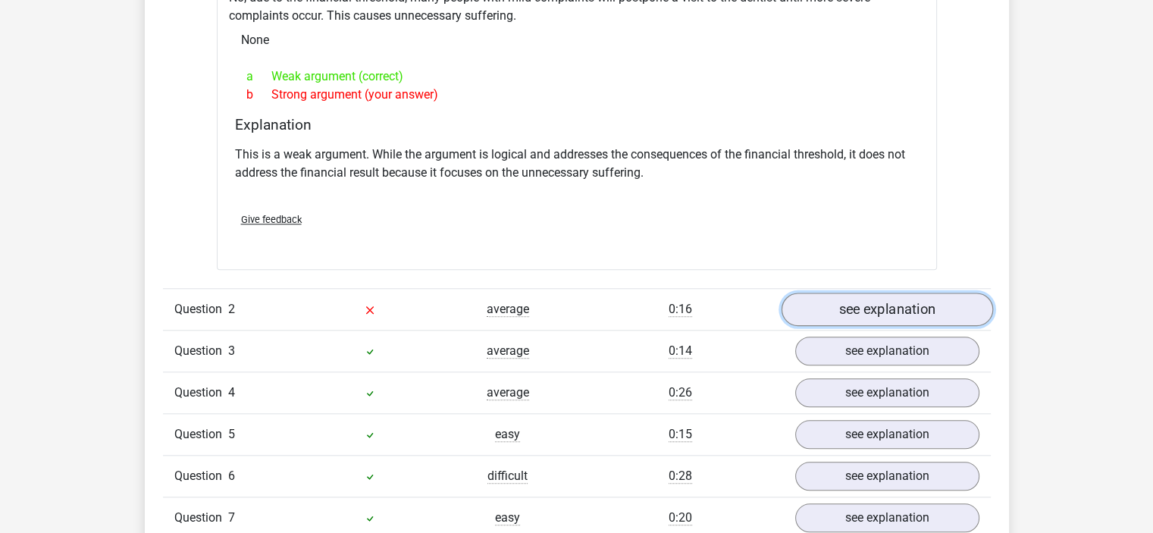
click at [869, 301] on link "see explanation" at bounding box center [887, 309] width 212 height 33
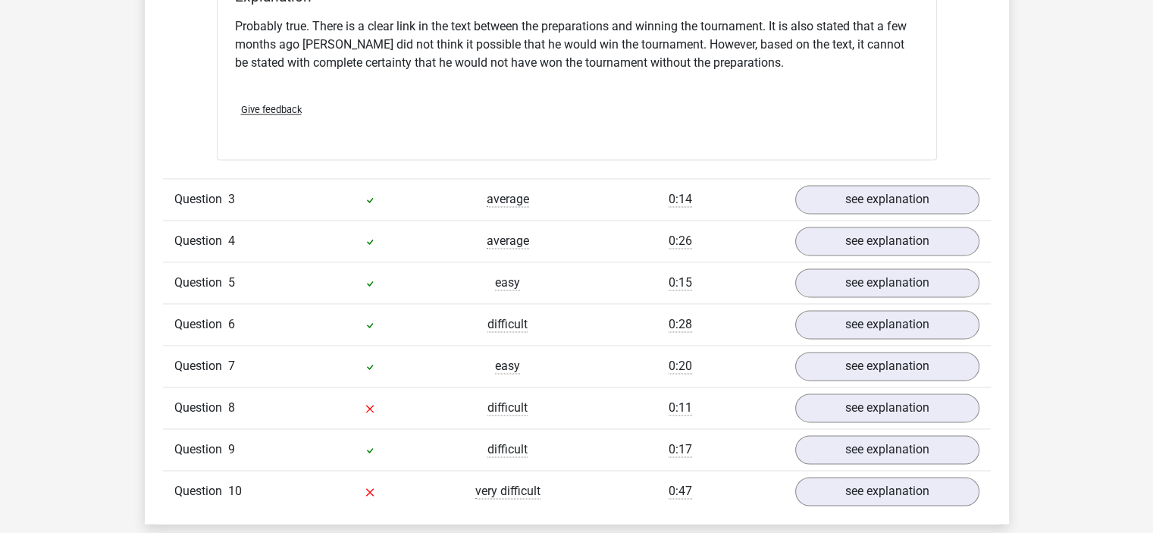
scroll to position [2275, 0]
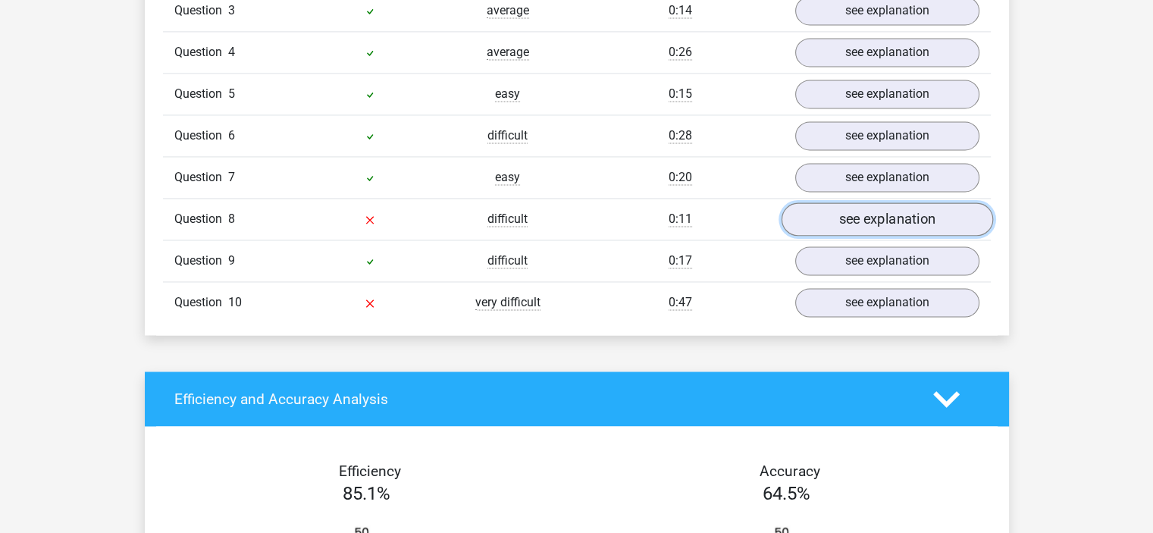
click at [858, 205] on link "see explanation" at bounding box center [887, 218] width 212 height 33
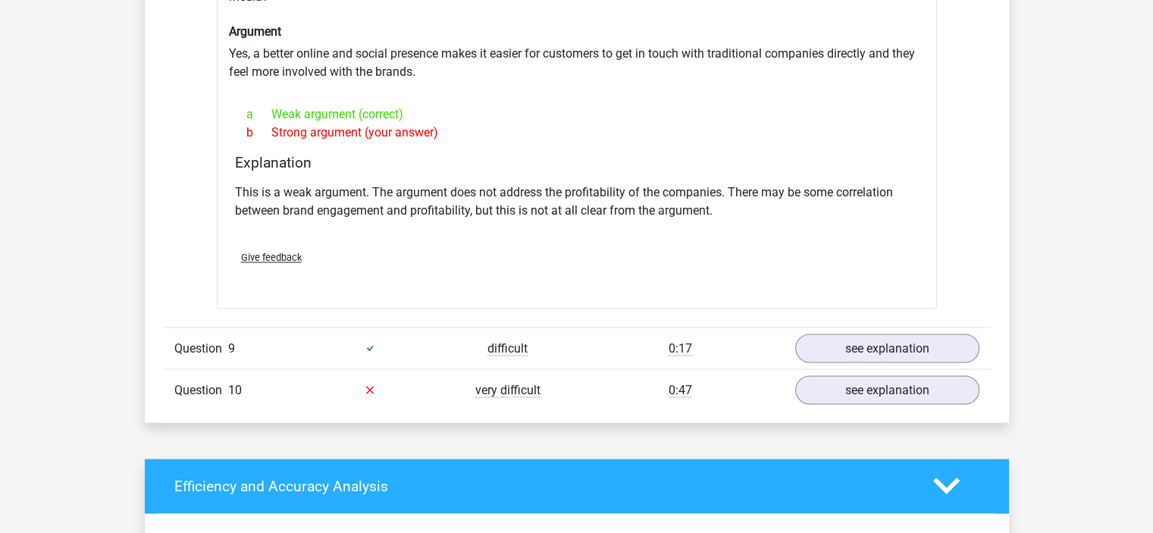
scroll to position [2654, 0]
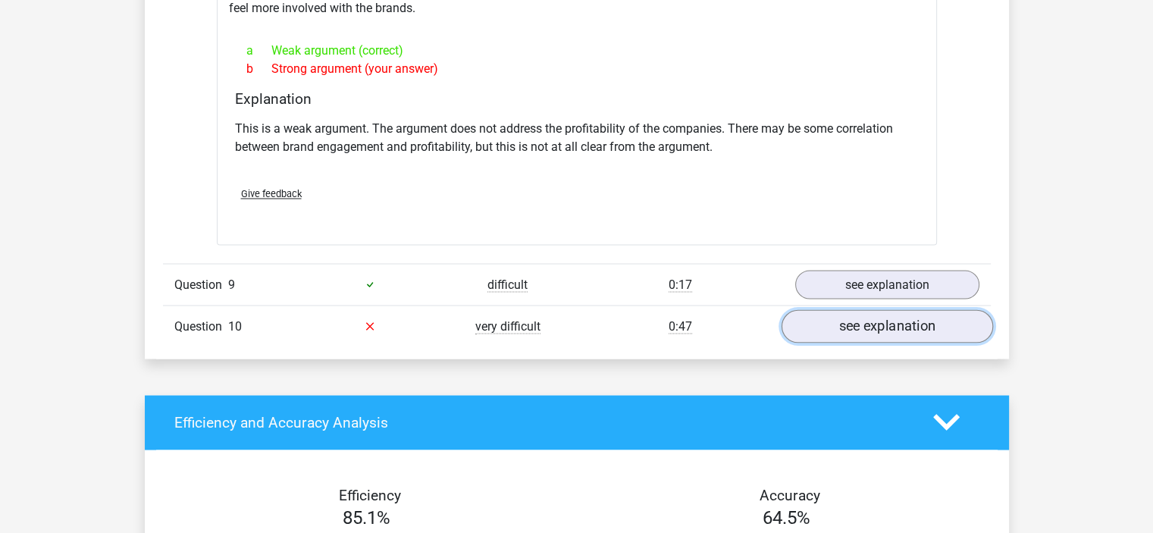
click at [845, 311] on link "see explanation" at bounding box center [887, 325] width 212 height 33
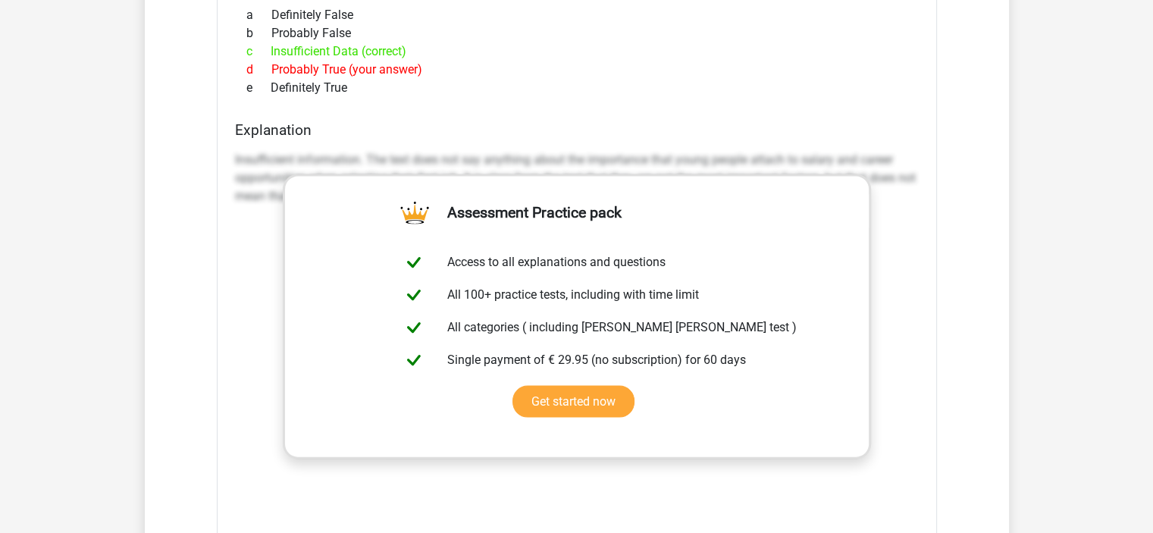
scroll to position [3185, 0]
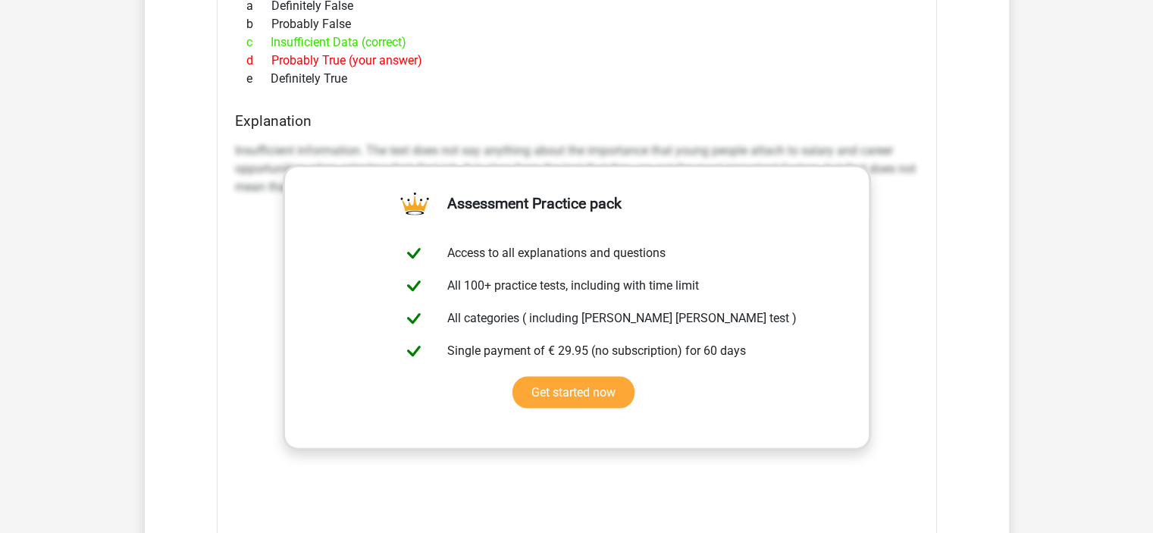
click at [924, 263] on div "Explanation Insufficient information. The text does not say anything about the …" at bounding box center [577, 351] width 696 height 478
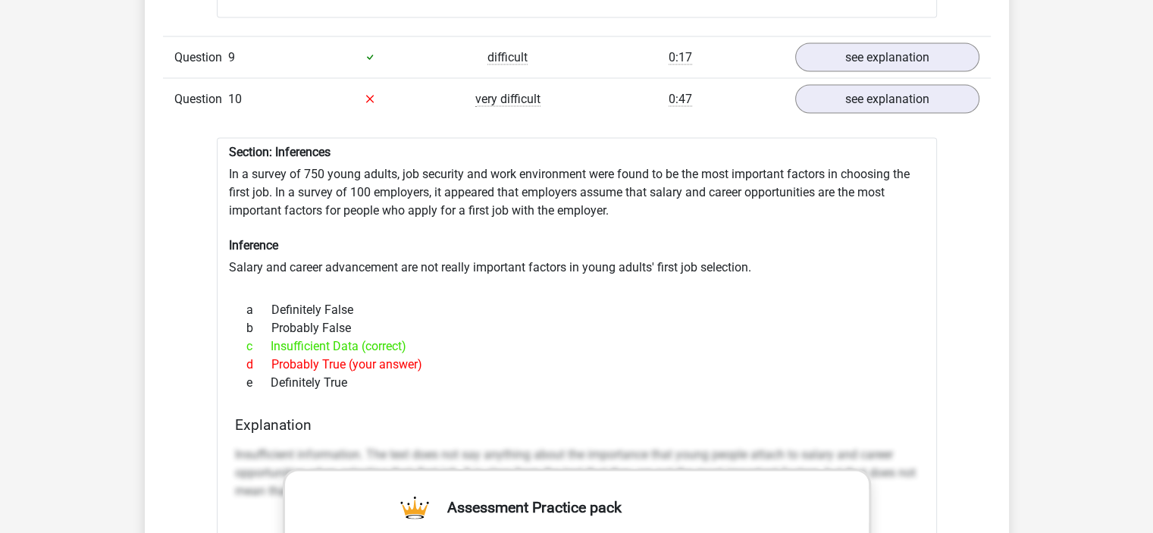
scroll to position [2881, 0]
